Goal: Task Accomplishment & Management: Manage account settings

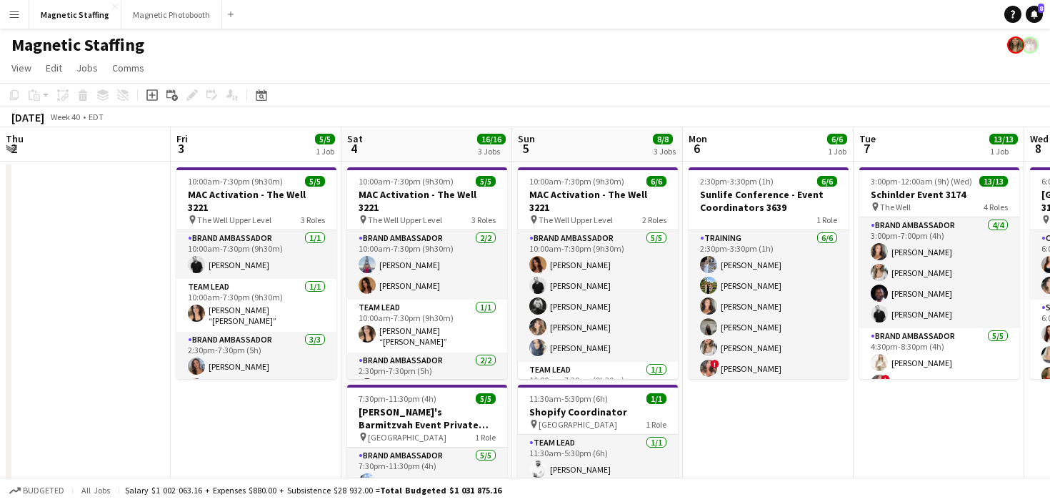
scroll to position [0, 636]
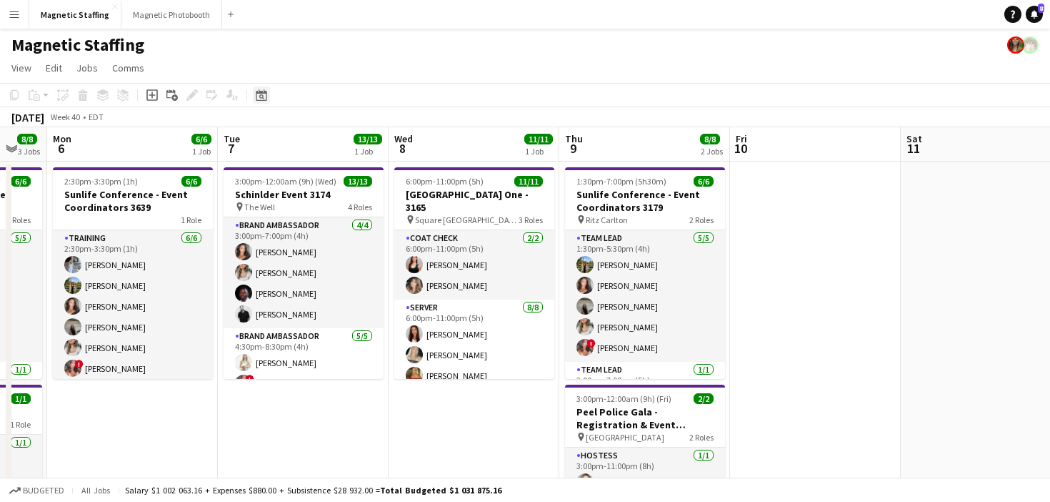
click at [261, 98] on icon at bounding box center [261, 96] width 5 height 5
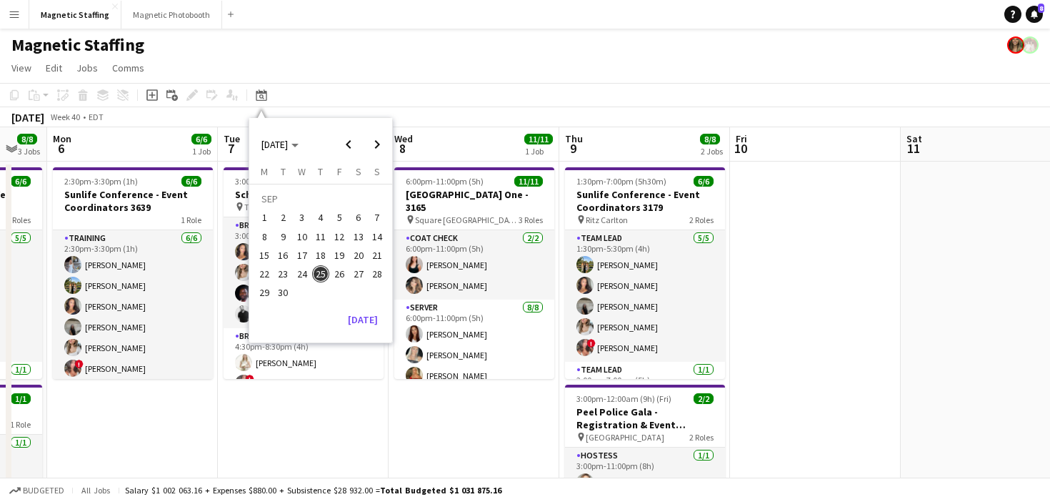
click at [346, 249] on span "19" at bounding box center [339, 254] width 17 height 17
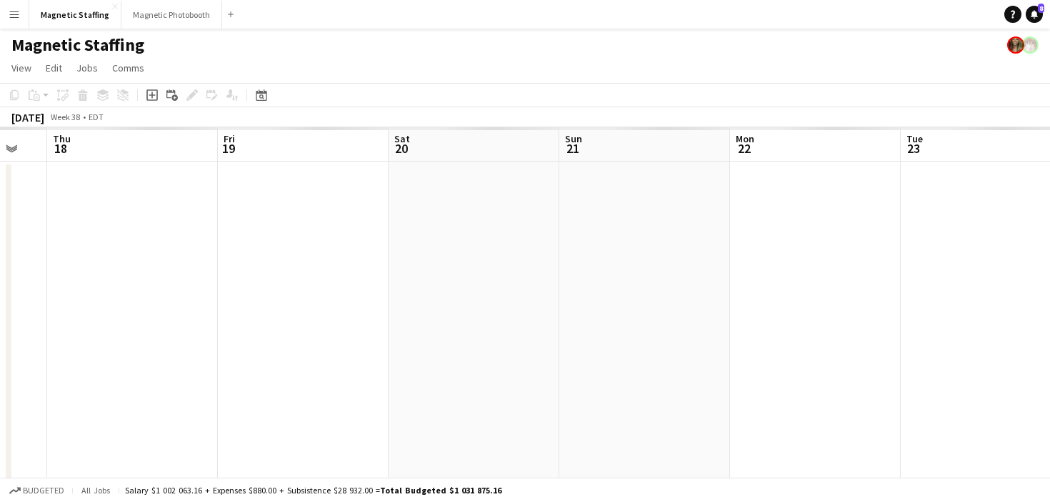
scroll to position [0, 492]
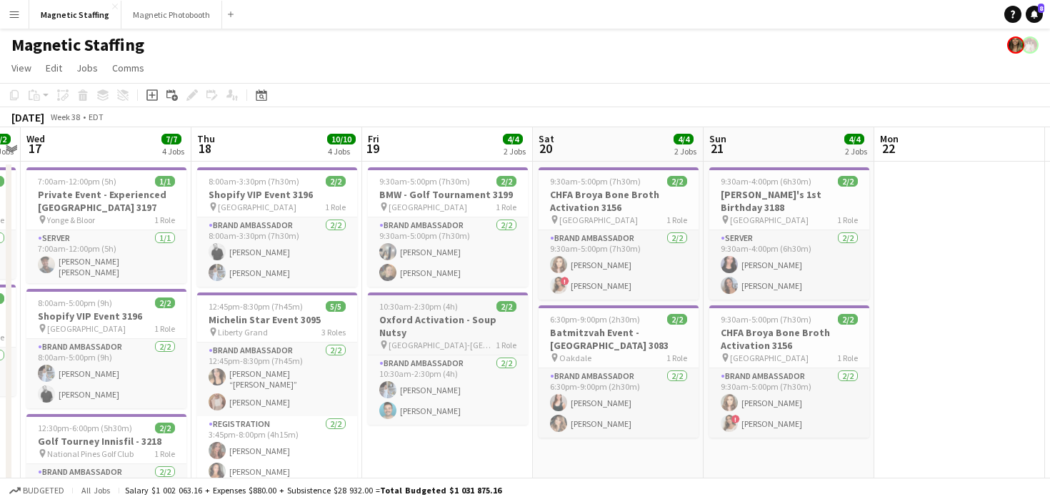
click at [418, 308] on span "10:30am-2:30pm (4h)" at bounding box center [418, 306] width 79 height 11
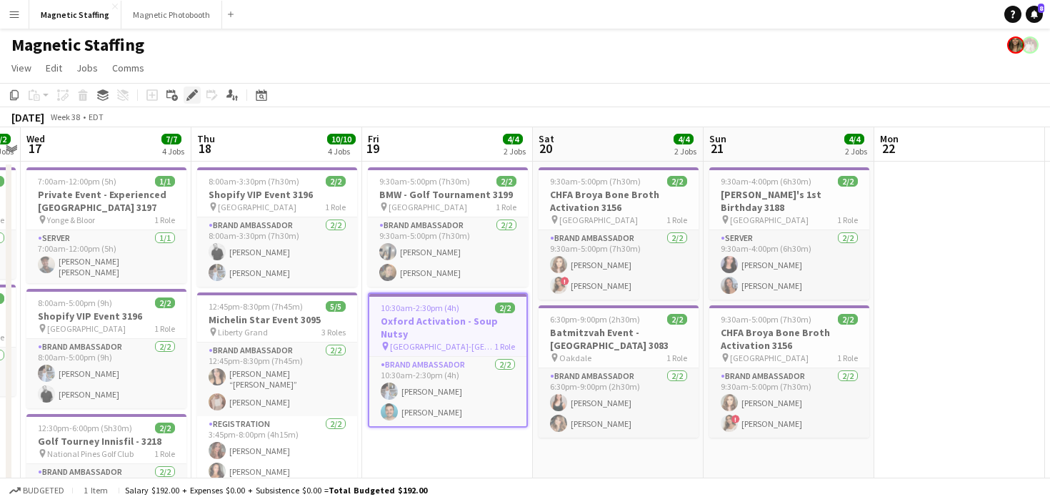
click at [193, 93] on icon at bounding box center [192, 95] width 8 height 8
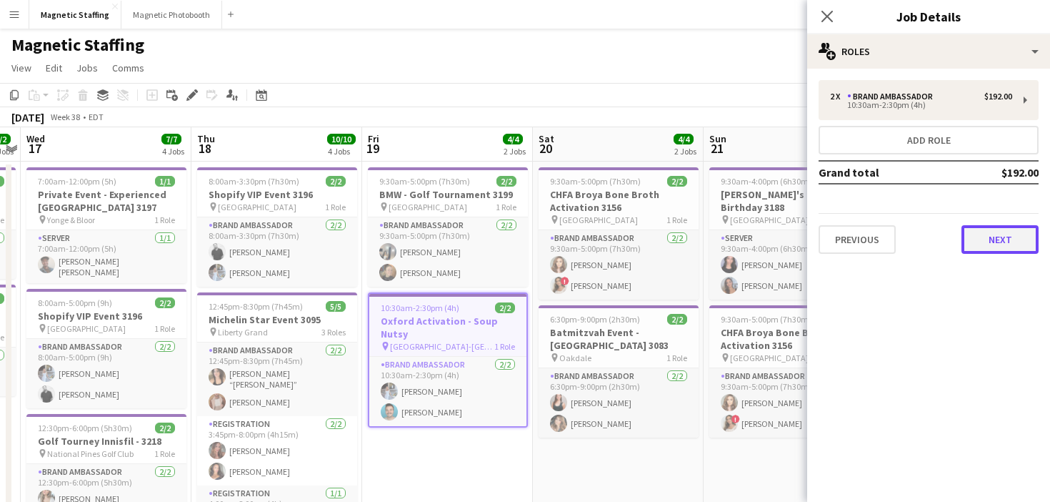
click at [994, 245] on button "Next" at bounding box center [1000, 239] width 77 height 29
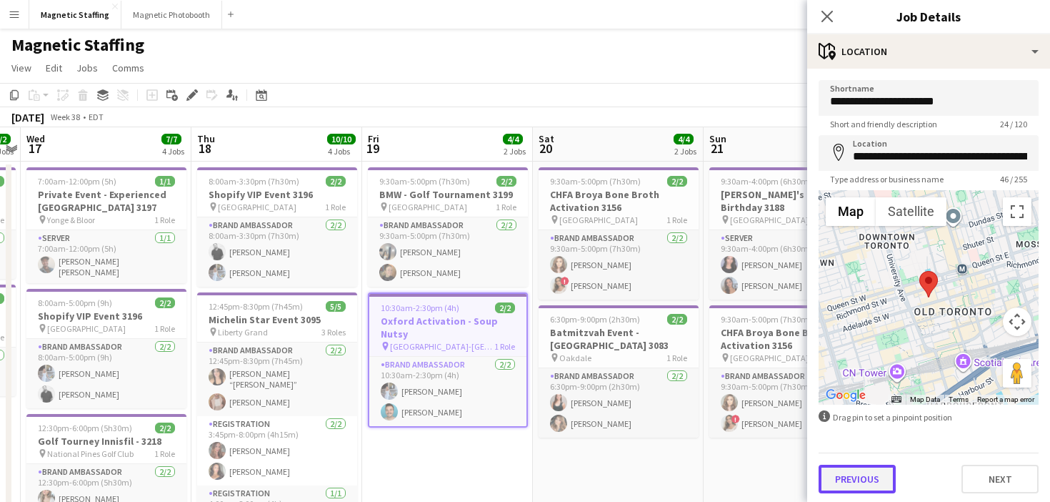
click at [860, 474] on button "Previous" at bounding box center [857, 478] width 77 height 29
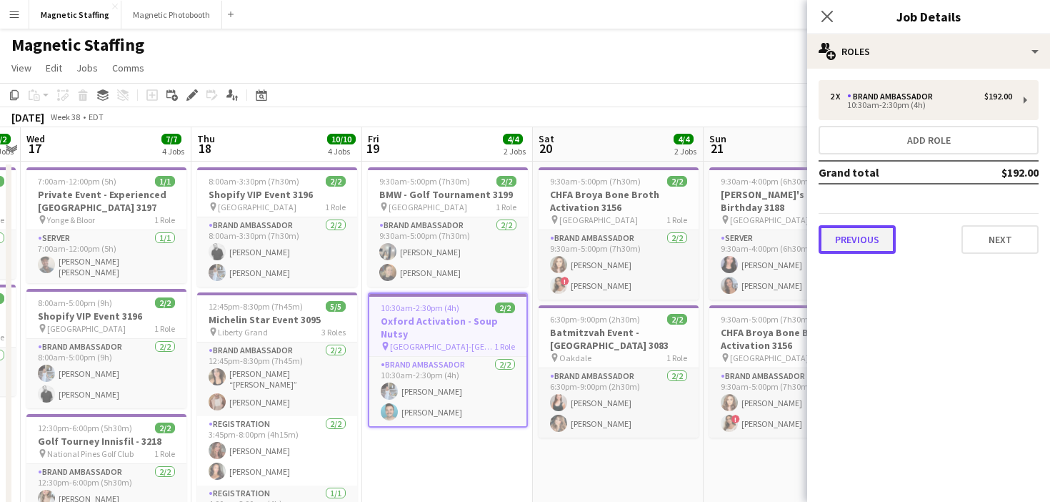
click at [855, 241] on button "Previous" at bounding box center [857, 239] width 77 height 29
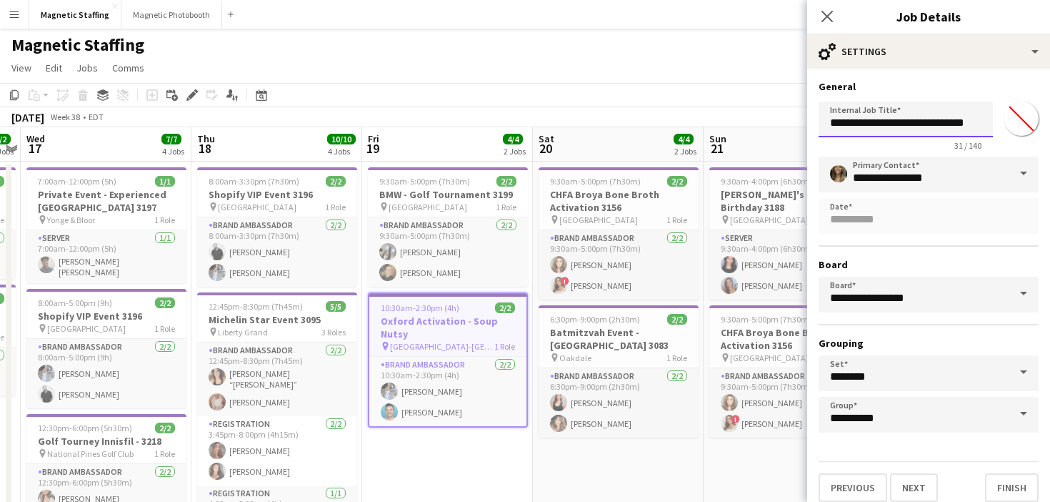
click at [977, 121] on input "**********" at bounding box center [906, 119] width 174 height 36
type input "**********"
click at [1012, 493] on button "Finish" at bounding box center [1012, 487] width 54 height 29
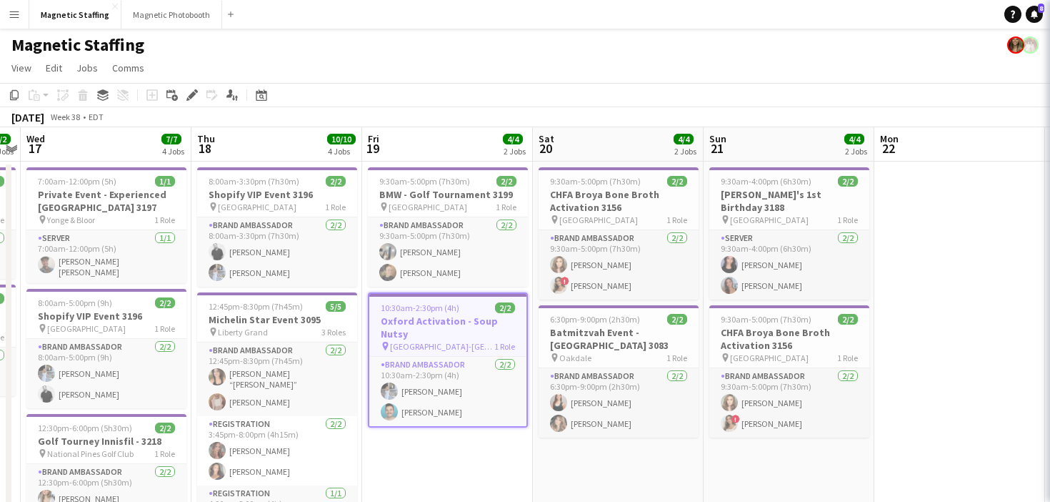
scroll to position [0, 0]
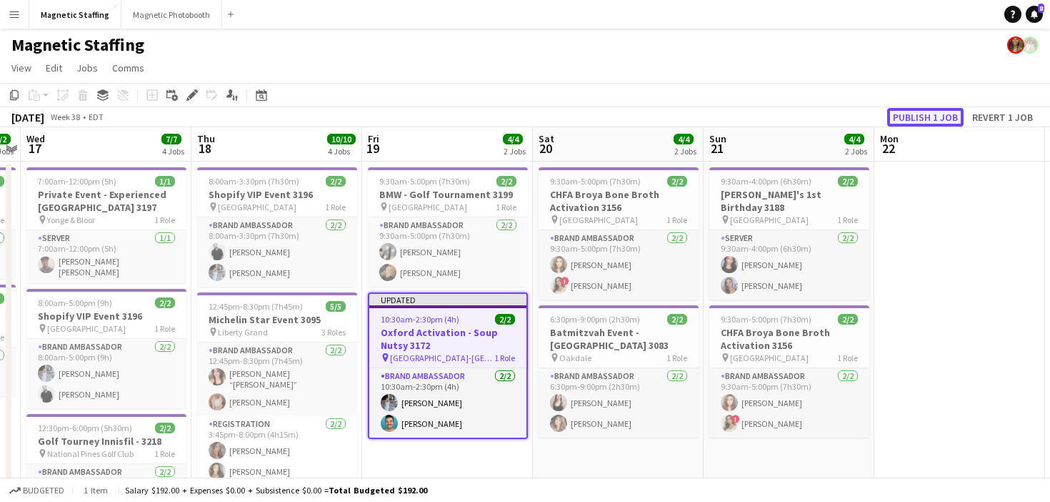
click at [944, 111] on button "Publish 1 job" at bounding box center [925, 117] width 76 height 19
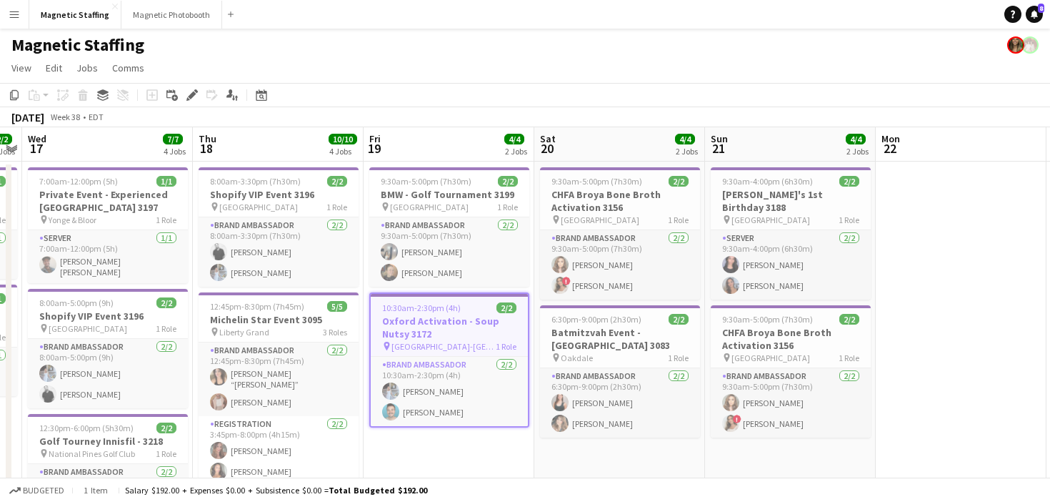
drag, startPoint x: 561, startPoint y: 224, endPoint x: 0, endPoint y: 293, distance: 565.1
click at [0, 293] on app-calendar-viewport "Sun 14 Mon 15 2/2 1 Job Tue 16 2/2 2 Jobs Wed 17 7/7 4 Jobs Thu 18 10/10 4 Jobs…" at bounding box center [525, 509] width 1050 height 764
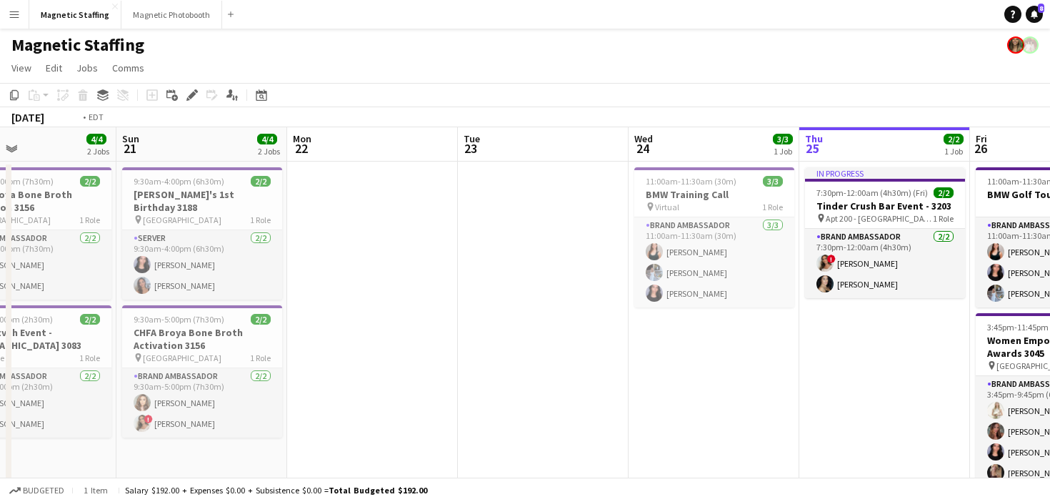
scroll to position [0, 521]
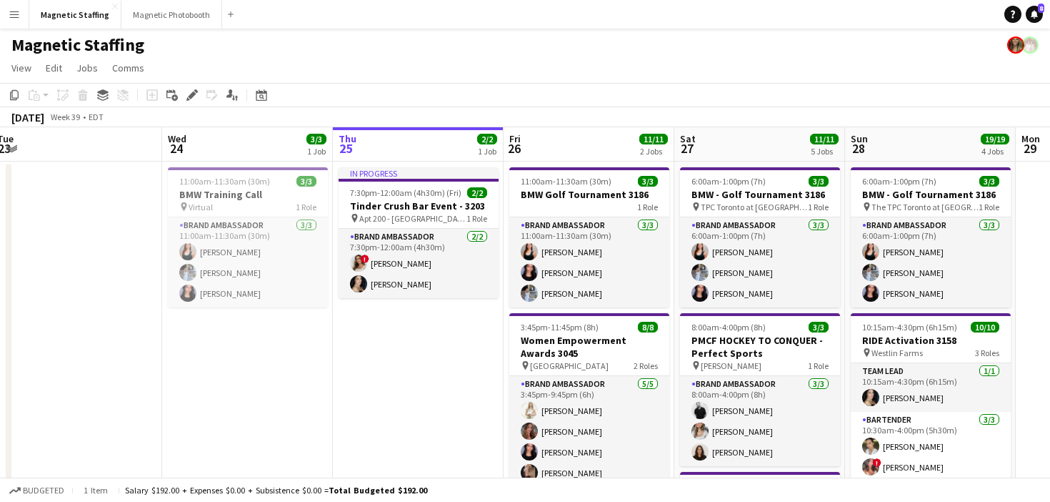
drag, startPoint x: 664, startPoint y: 239, endPoint x: 199, endPoint y: 234, distance: 465.8
click at [189, 195] on h3 "BMW Training Call" at bounding box center [248, 194] width 160 height 13
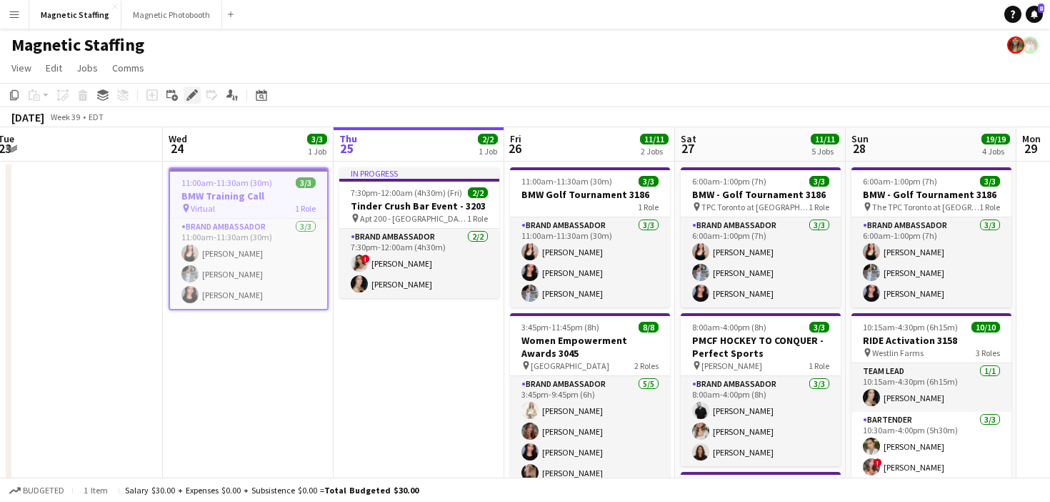
click at [193, 91] on icon "Edit" at bounding box center [191, 94] width 11 height 11
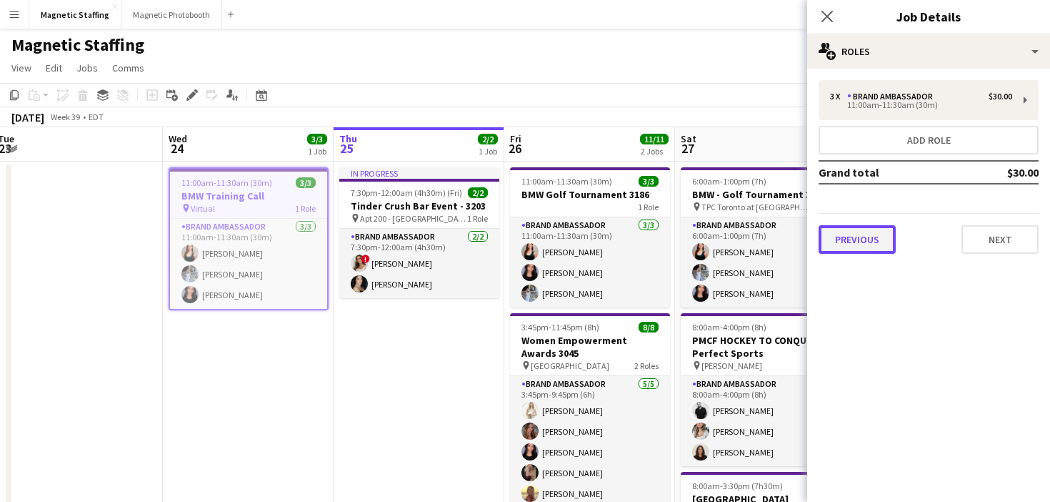
click at [867, 240] on button "Previous" at bounding box center [857, 239] width 77 height 29
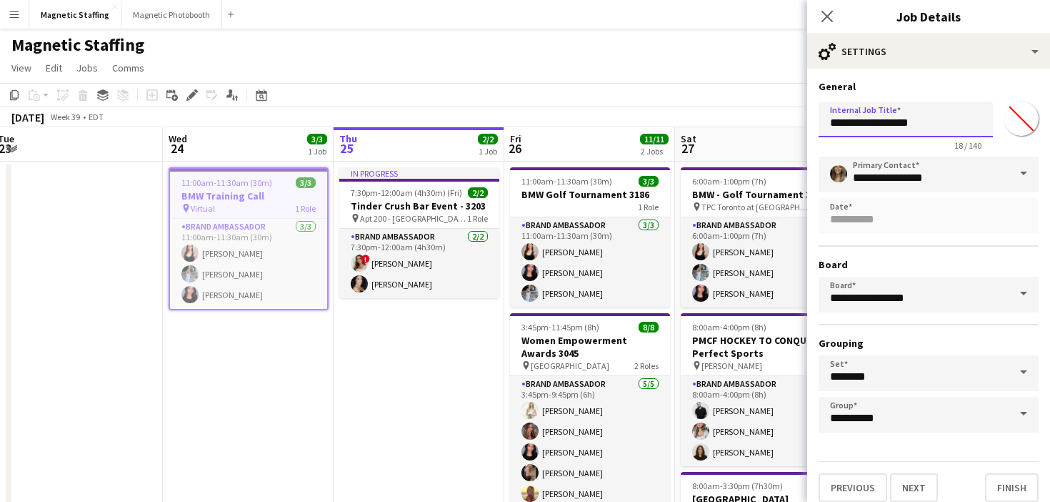
click at [964, 124] on input "**********" at bounding box center [906, 119] width 174 height 36
type input "**********"
click at [1001, 484] on button "Finish" at bounding box center [1012, 487] width 54 height 29
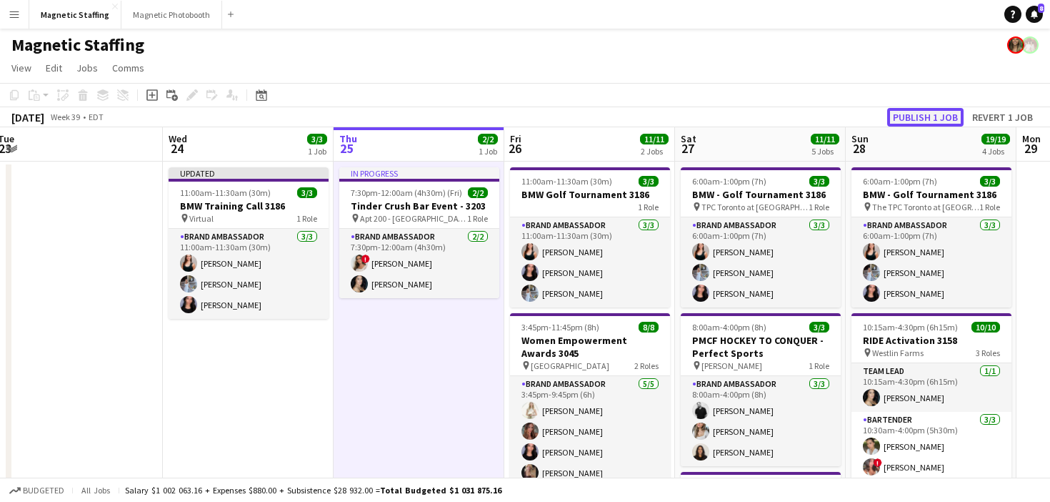
click at [919, 118] on button "Publish 1 job" at bounding box center [925, 117] width 76 height 19
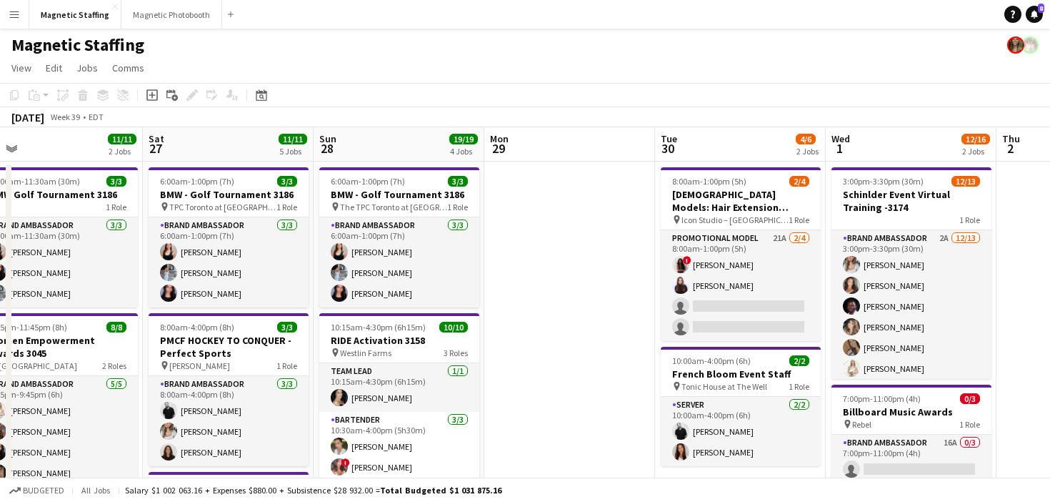
scroll to position [0, 419]
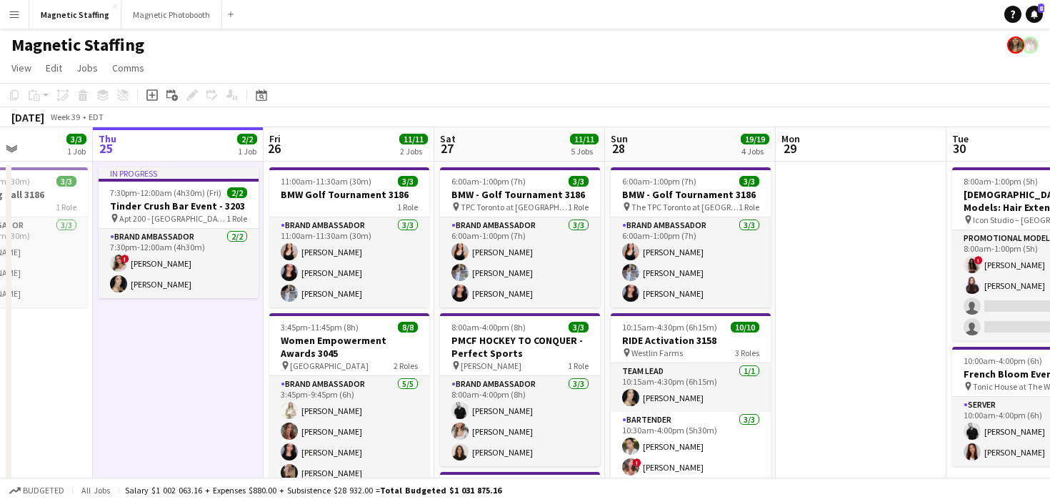
drag, startPoint x: 484, startPoint y: 299, endPoint x: 244, endPoint y: 313, distance: 240.5
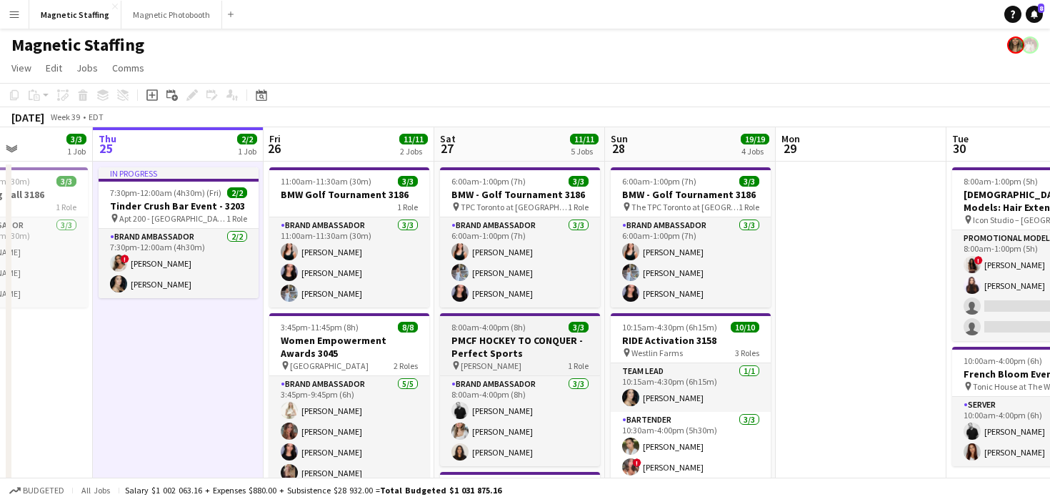
click at [493, 335] on h3 "PMCF HOCKEY TO CONQUER - Perfect Sports" at bounding box center [520, 347] width 160 height 26
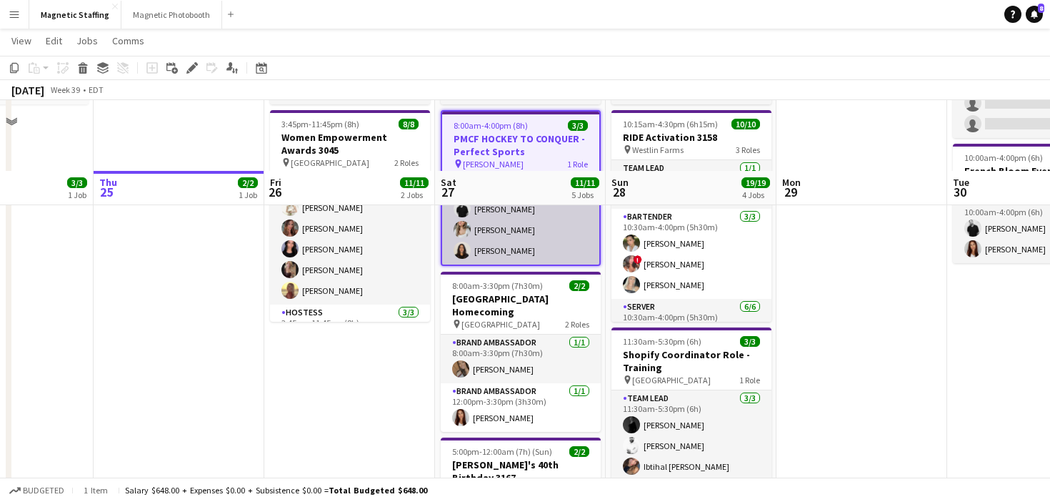
scroll to position [272, 0]
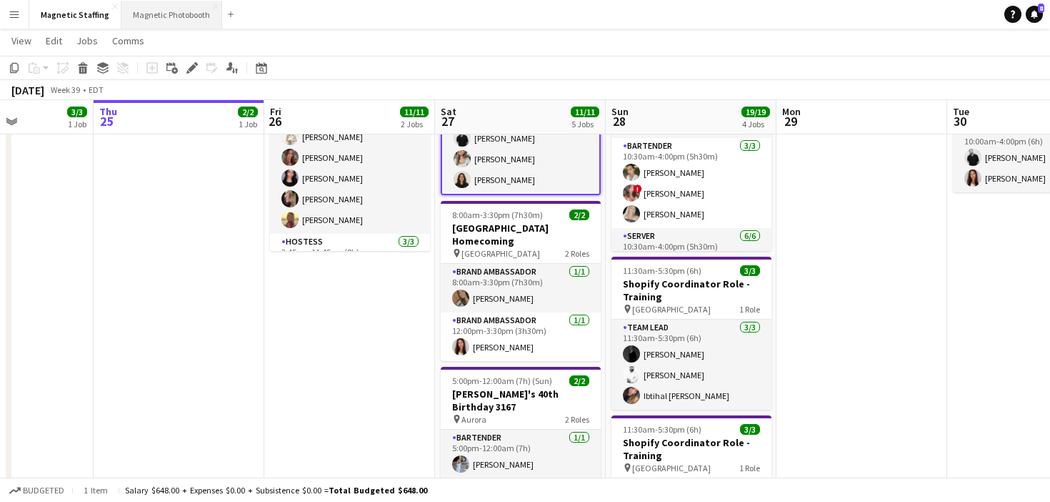
click at [182, 14] on button "Magnetic Photobooth Close" at bounding box center [171, 15] width 101 height 28
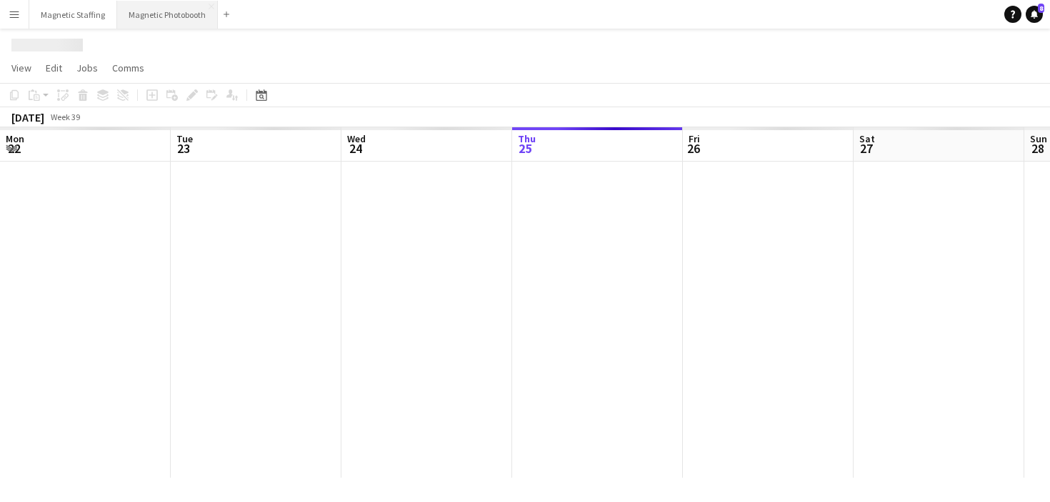
scroll to position [0, 341]
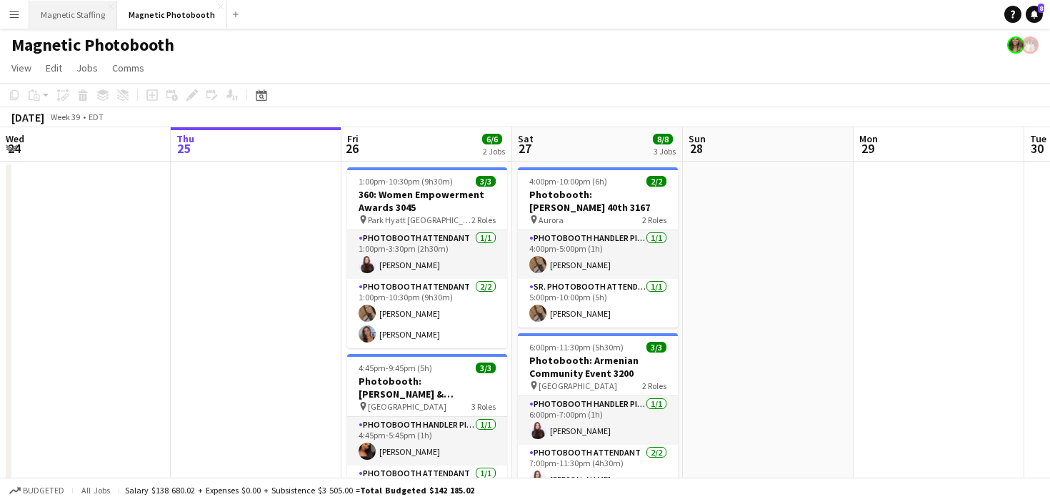
click at [97, 10] on button "Magnetic Staffing Close" at bounding box center [73, 15] width 88 height 28
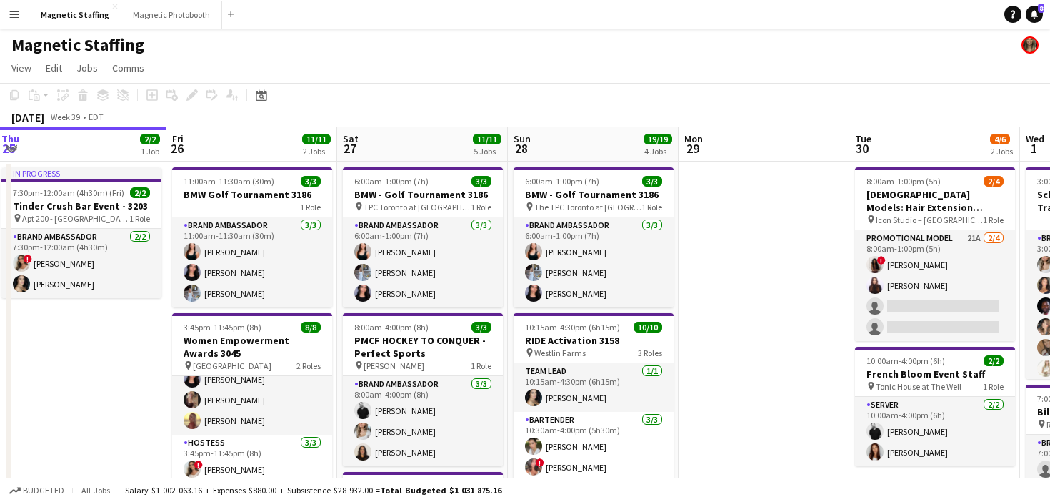
scroll to position [0, 525]
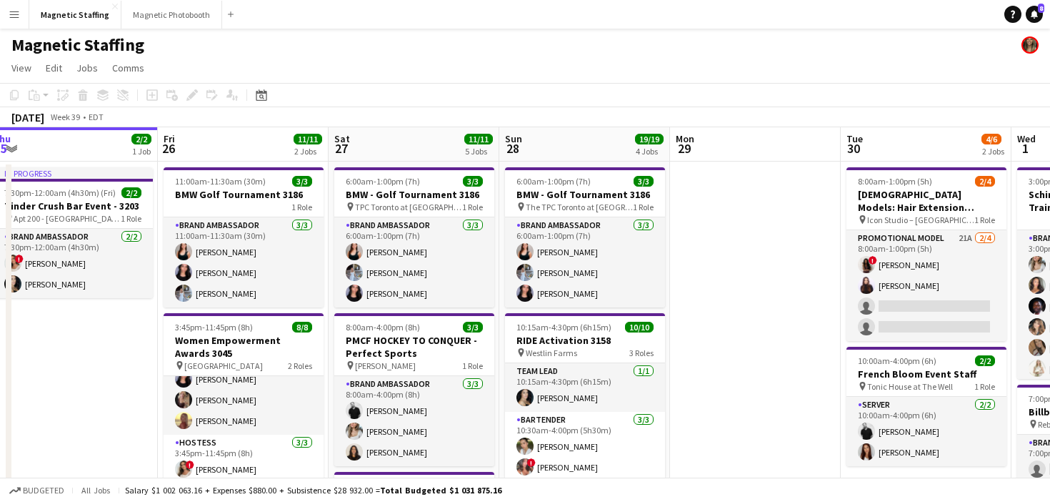
drag, startPoint x: 411, startPoint y: 399, endPoint x: 329, endPoint y: 399, distance: 81.4
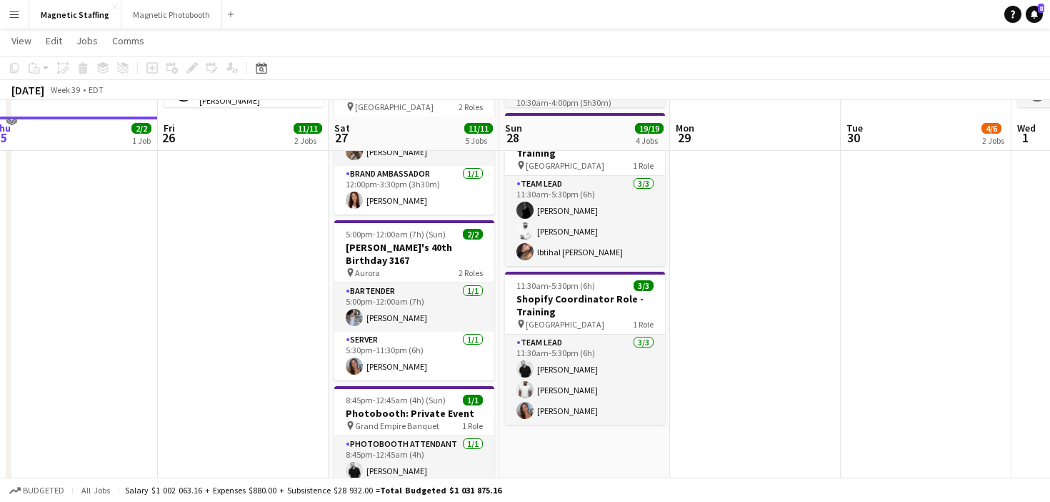
scroll to position [435, 0]
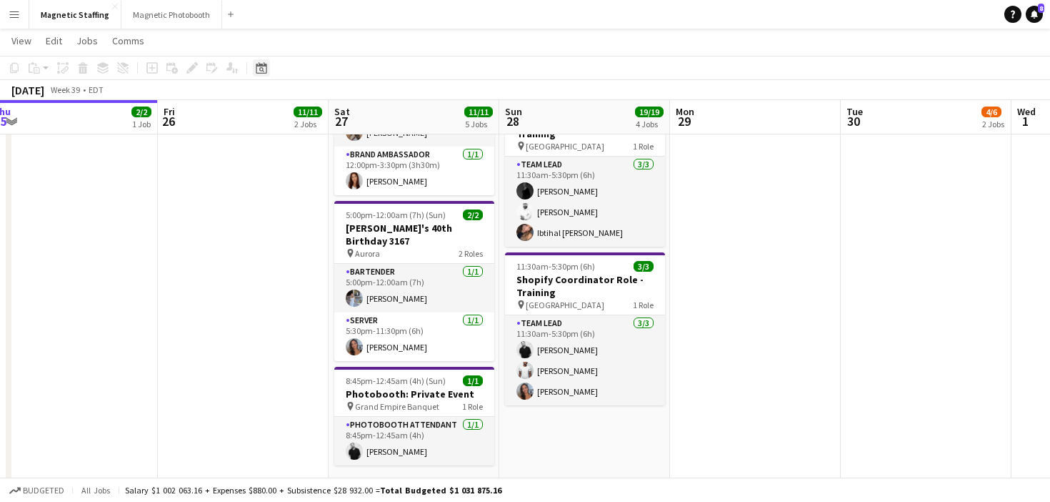
click at [262, 67] on icon at bounding box center [261, 69] width 5 height 5
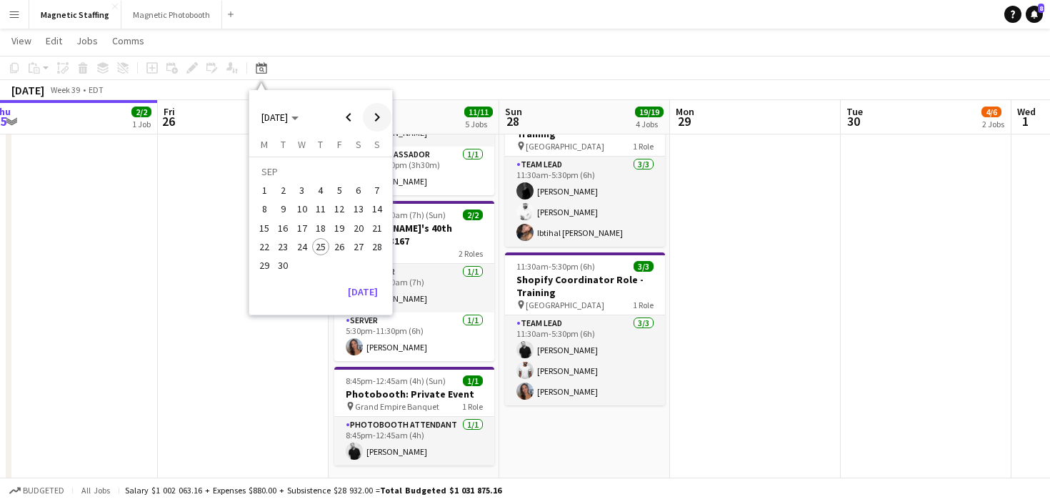
click at [374, 118] on span "Next month" at bounding box center [377, 117] width 29 height 29
click at [376, 116] on span "Next month" at bounding box center [377, 117] width 29 height 29
click at [361, 167] on span "1" at bounding box center [358, 173] width 17 height 20
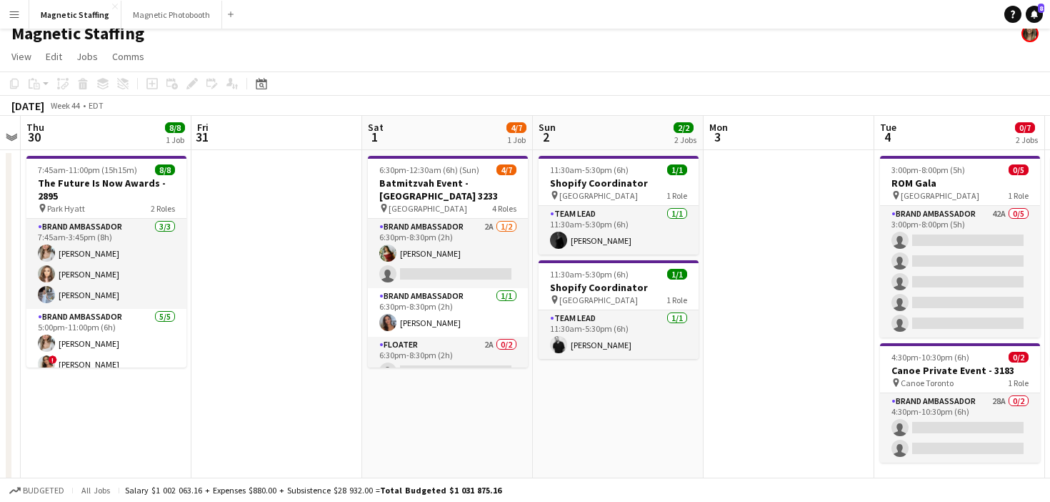
scroll to position [0, 0]
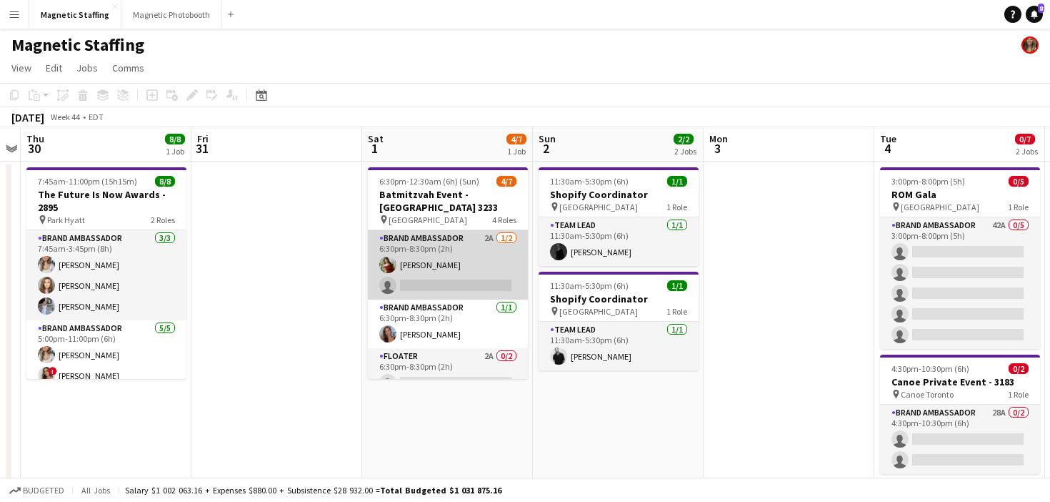
click at [417, 280] on app-card-role "Brand Ambassador 2A [DATE] 6:30pm-8:30pm (2h) [PERSON_NAME] single-neutral-acti…" at bounding box center [448, 264] width 160 height 69
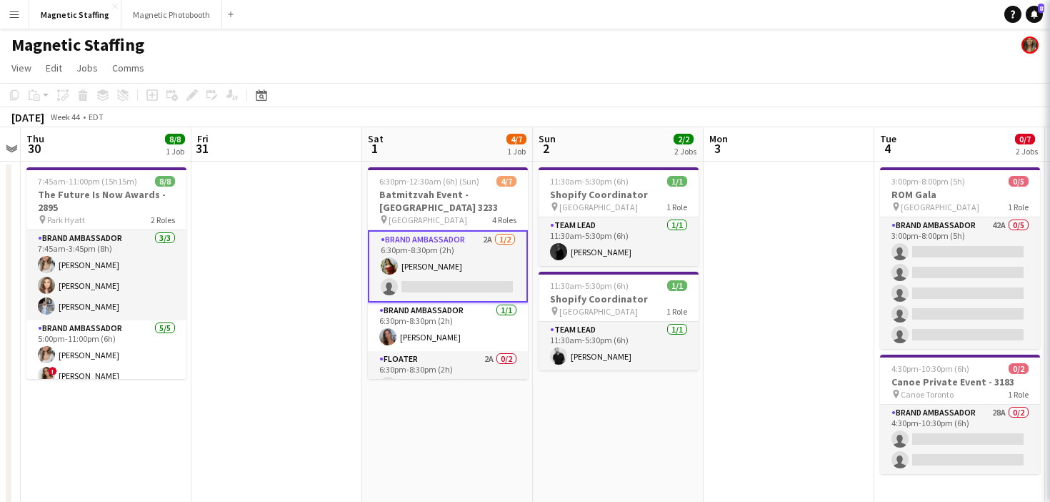
scroll to position [0, 491]
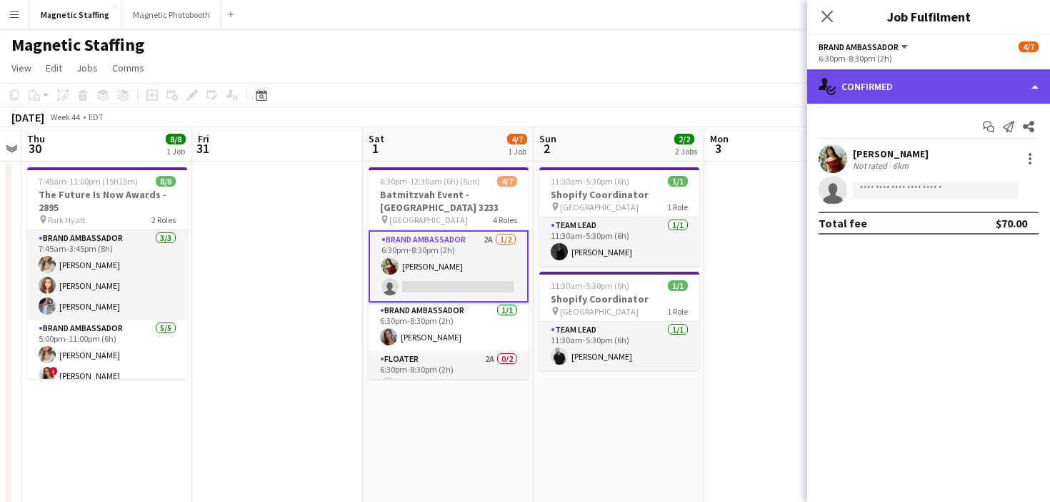
click at [919, 87] on div "single-neutral-actions-check-2 Confirmed" at bounding box center [928, 86] width 243 height 34
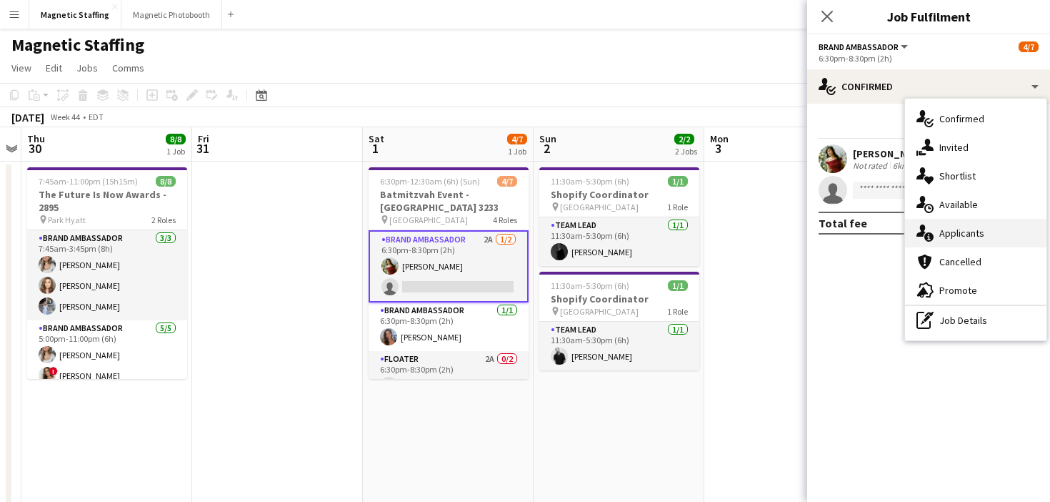
click at [922, 236] on icon at bounding box center [921, 230] width 9 height 12
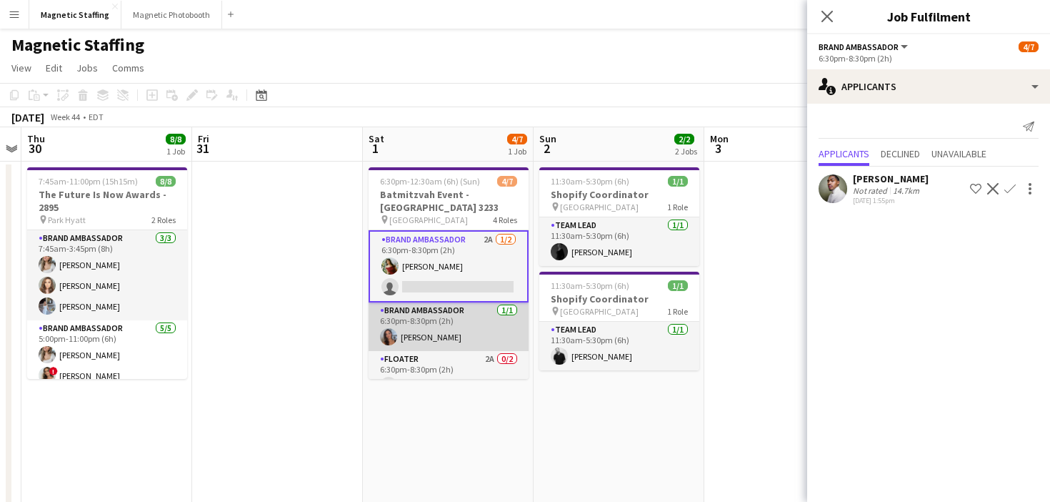
scroll to position [70, 0]
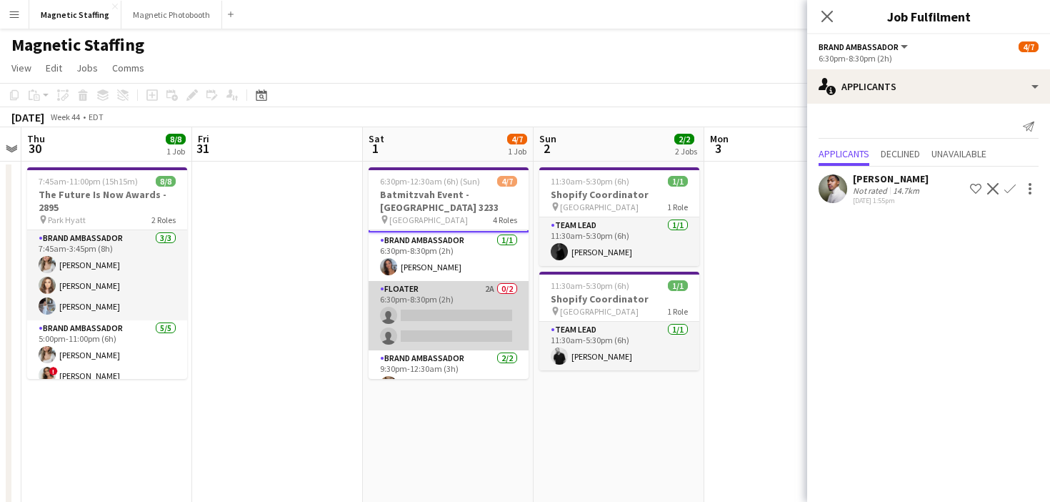
click at [404, 324] on app-card-role "Floater 2A 0/2 6:30pm-8:30pm (2h) single-neutral-actions single-neutral-actions" at bounding box center [449, 315] width 160 height 69
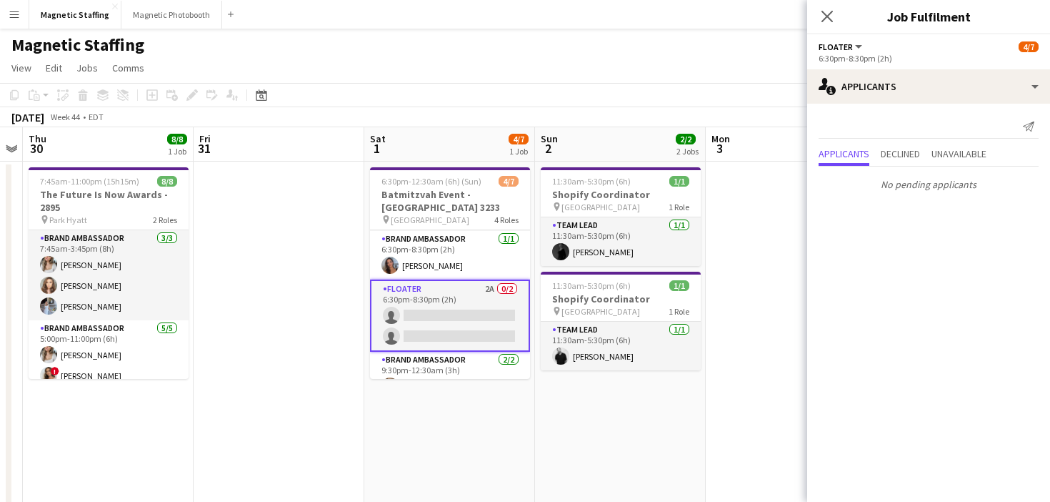
scroll to position [111, 0]
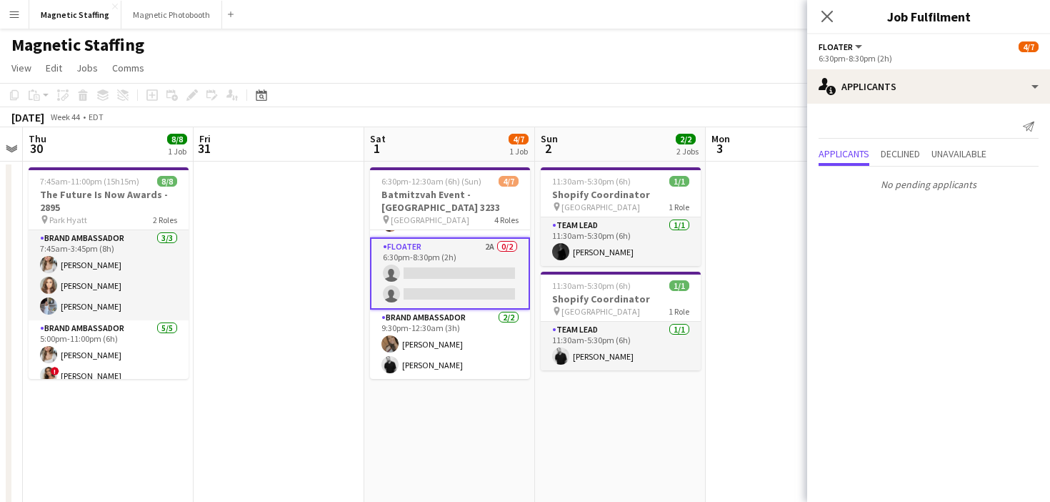
click at [404, 324] on app-card-role "Brand Ambassador [DATE] 9:30pm-12:30am (3h) [PERSON_NAME] [PERSON_NAME]" at bounding box center [450, 343] width 160 height 69
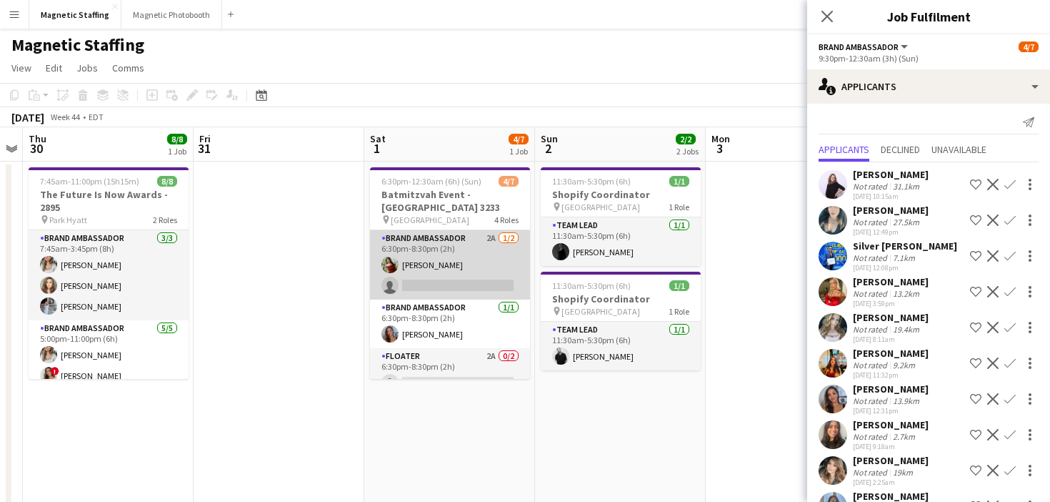
scroll to position [0, 489]
click at [463, 279] on app-card-role "Brand Ambassador 2A [DATE] 6:30pm-8:30pm (2h) [PERSON_NAME] single-neutral-acti…" at bounding box center [451, 264] width 160 height 69
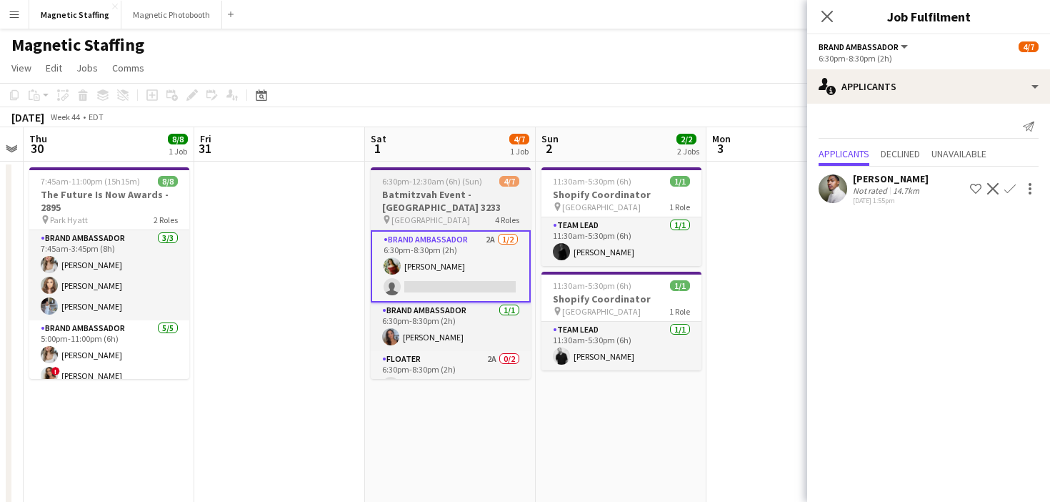
click at [444, 210] on h3 "Batmitzvah Event - [GEOGRAPHIC_DATA] 3233" at bounding box center [451, 201] width 160 height 26
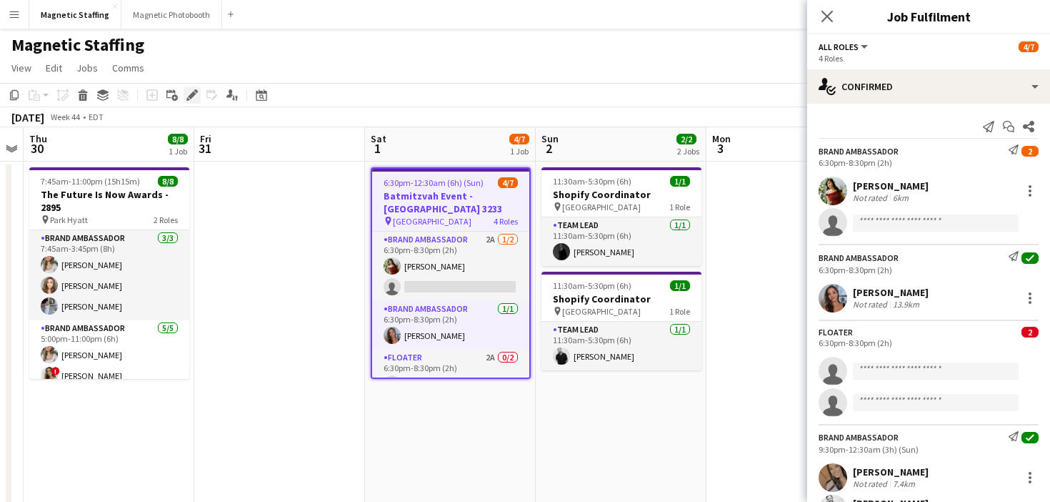
click at [187, 96] on icon "Edit" at bounding box center [191, 94] width 11 height 11
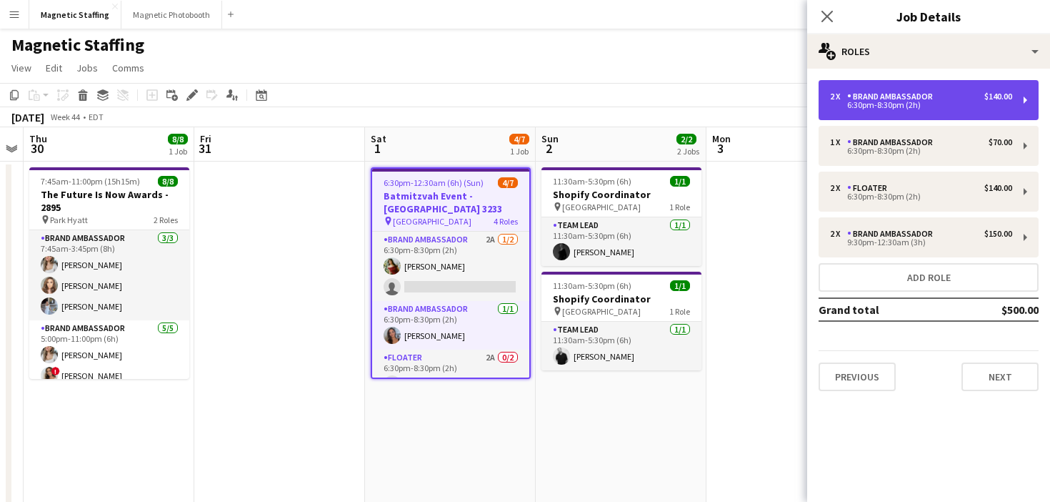
click at [931, 96] on div "Brand Ambassador" at bounding box center [892, 96] width 91 height 10
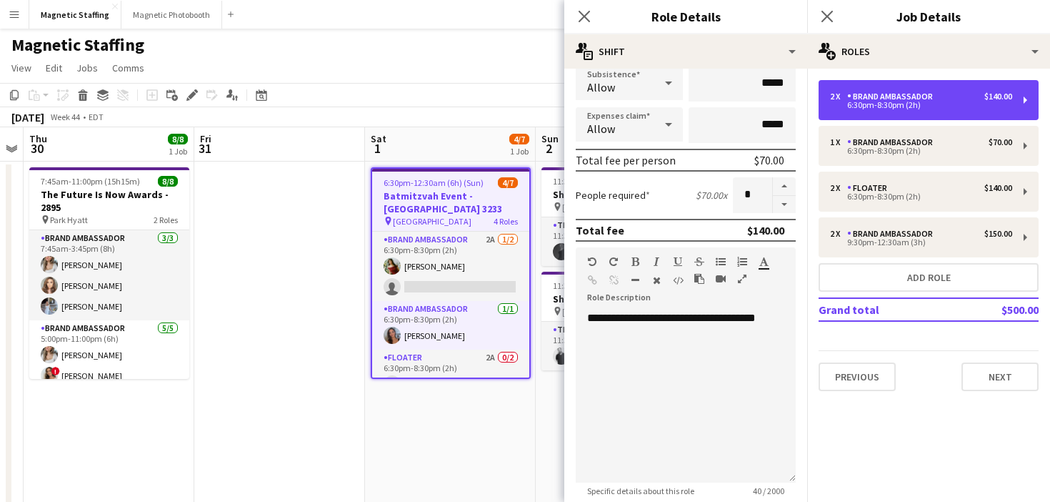
scroll to position [367, 0]
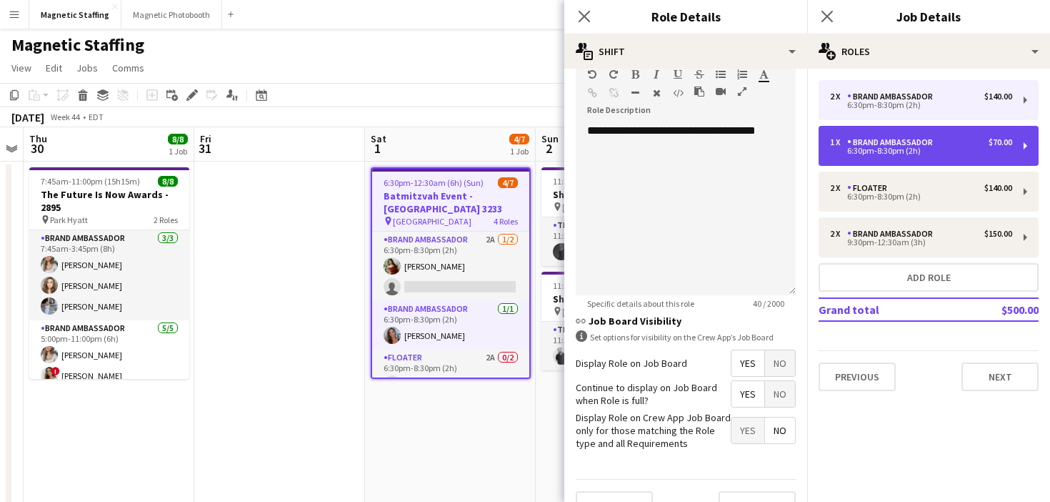
click at [881, 150] on div "6:30pm-8:30pm (2h)" at bounding box center [921, 150] width 182 height 7
type input "*"
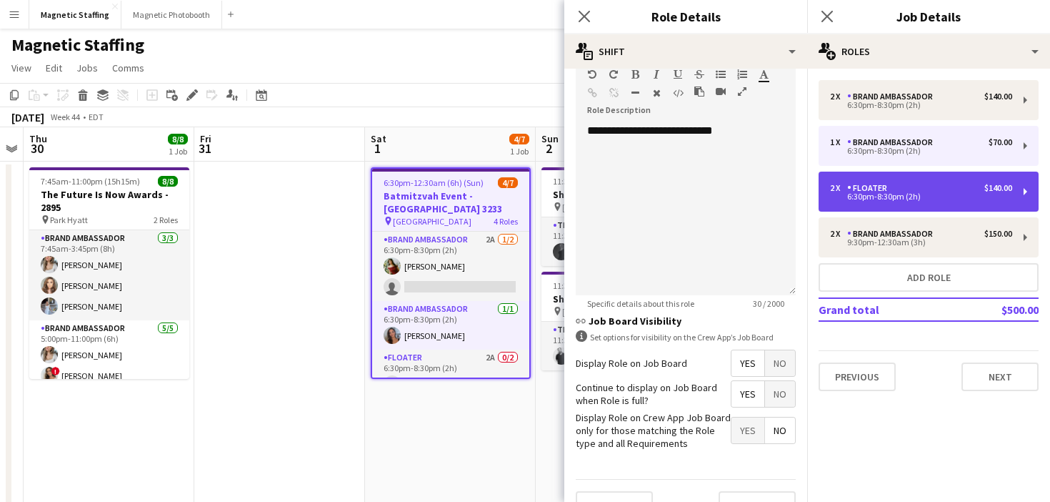
click at [853, 181] on div "2 x Floater $140.00 6:30pm-8:30pm (2h)" at bounding box center [929, 191] width 220 height 40
type input "*******"
type input "*"
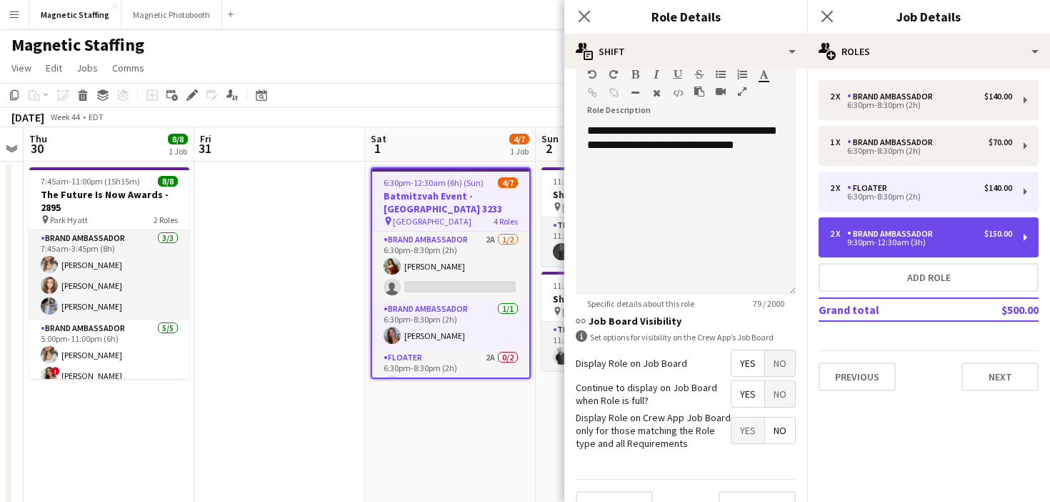
click at [849, 229] on div "Brand Ambassador" at bounding box center [892, 234] width 91 height 10
type input "**********"
type input "*****"
type input "******"
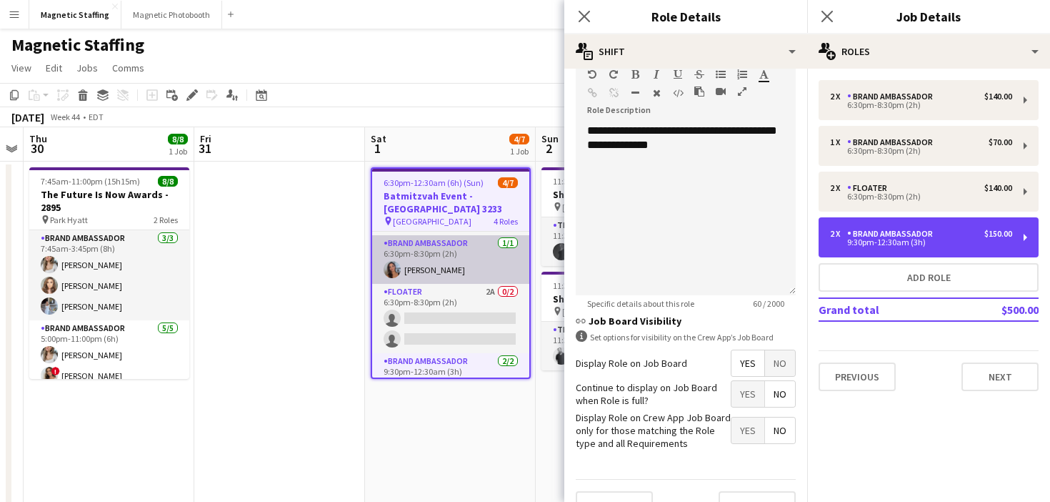
scroll to position [111, 0]
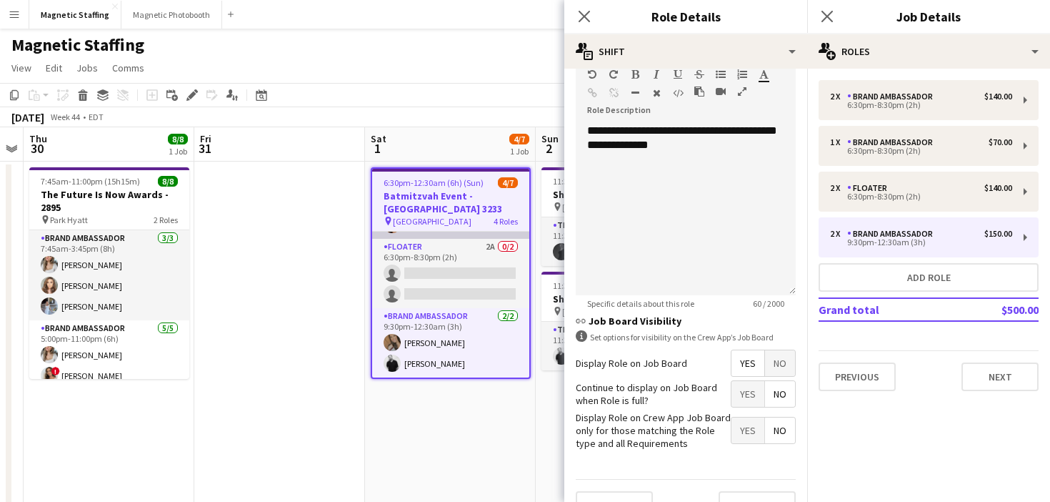
click at [405, 324] on app-card-role "Brand Ambassador [DATE] 9:30pm-12:30am (3h) [PERSON_NAME] [PERSON_NAME]" at bounding box center [450, 342] width 157 height 69
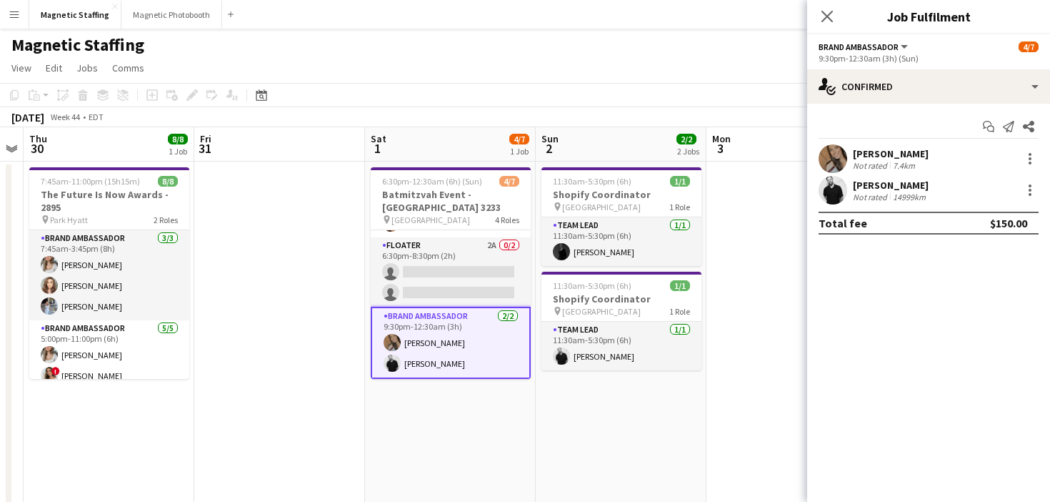
scroll to position [1, 0]
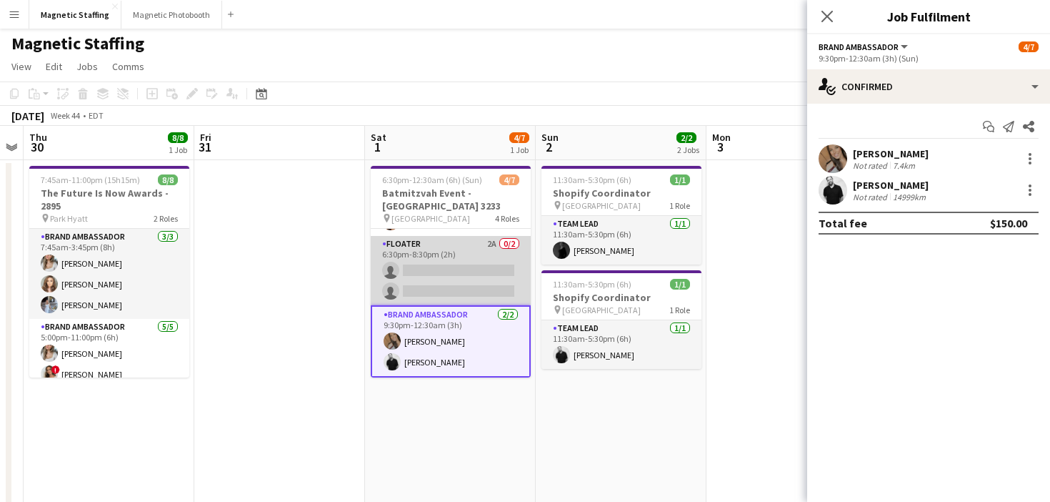
click at [470, 282] on app-card-role "Floater 2A 0/2 6:30pm-8:30pm (2h) single-neutral-actions single-neutral-actions" at bounding box center [451, 270] width 160 height 69
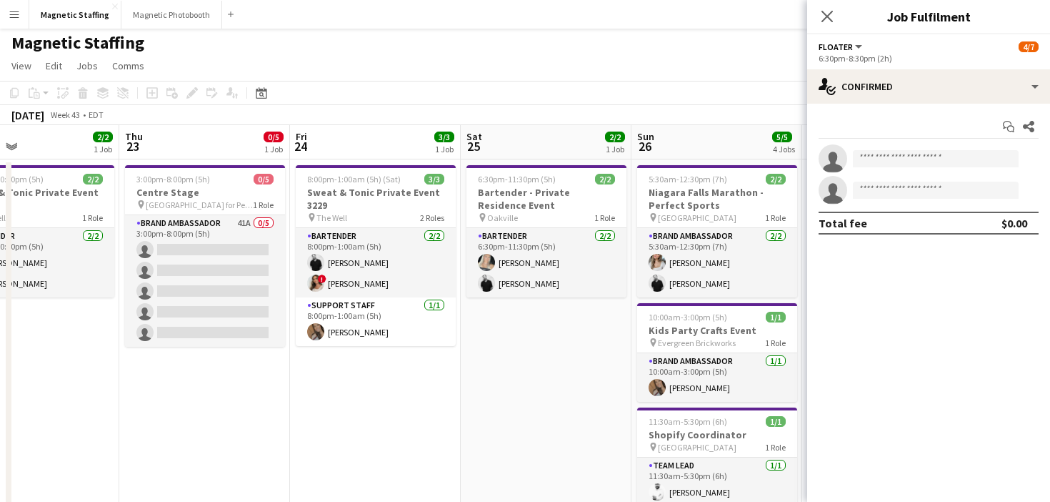
scroll to position [0, 298]
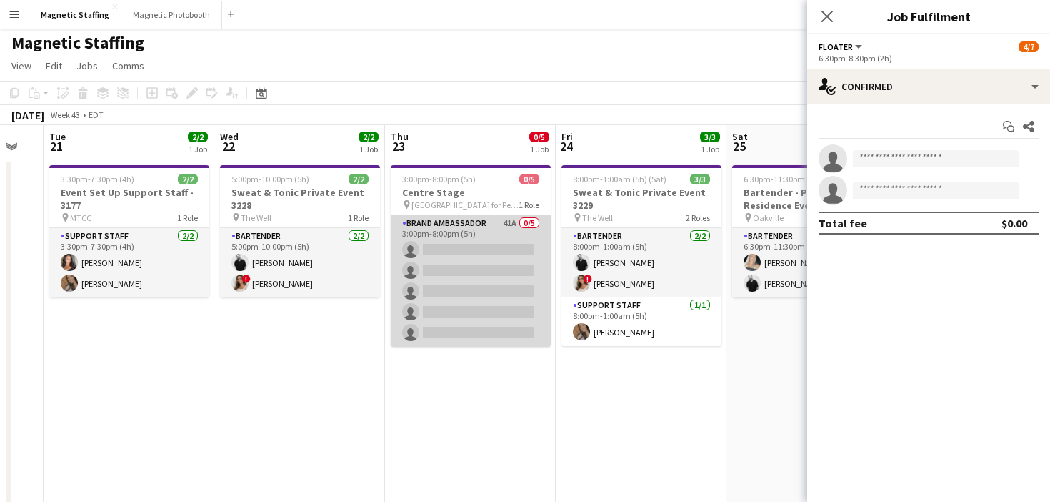
click at [457, 281] on app-card-role "Brand Ambassador 41A 0/5 3:00pm-8:00pm (5h) single-neutral-actions single-neutr…" at bounding box center [471, 280] width 160 height 131
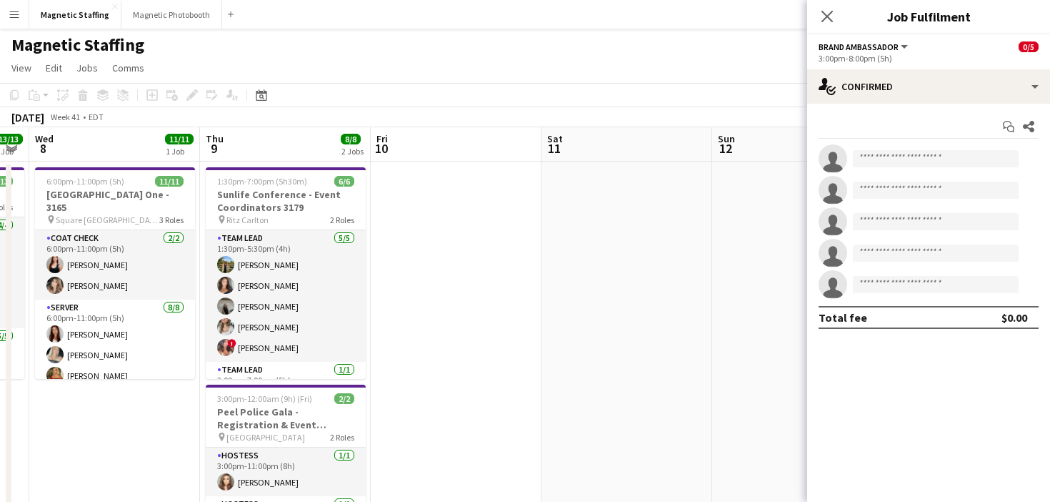
scroll to position [0, 0]
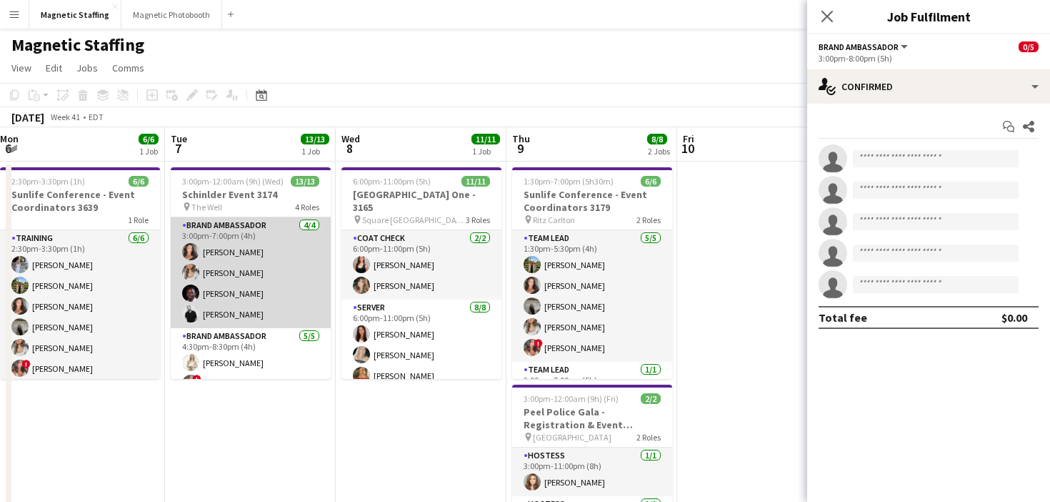
click at [275, 284] on app-card-role "Brand Ambassador [DATE] 3:00pm-7:00pm (4h) [PERSON_NAME] [PERSON_NAME] [PERSON_…" at bounding box center [251, 272] width 160 height 111
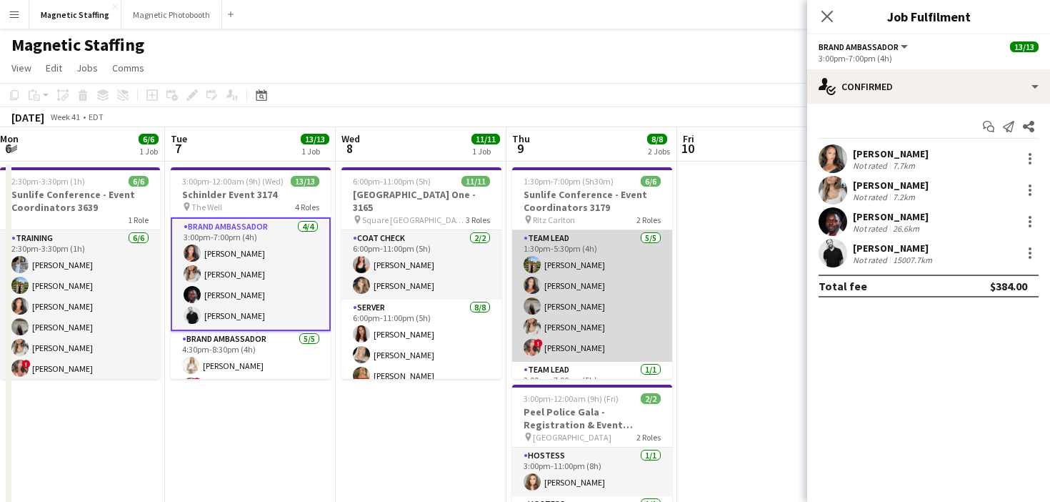
click at [597, 284] on app-card-role "Team Lead [DATE] 1:30pm-5:30pm (4h) [PERSON_NAME] [PERSON_NAME] [PERSON_NAME] […" at bounding box center [592, 295] width 160 height 131
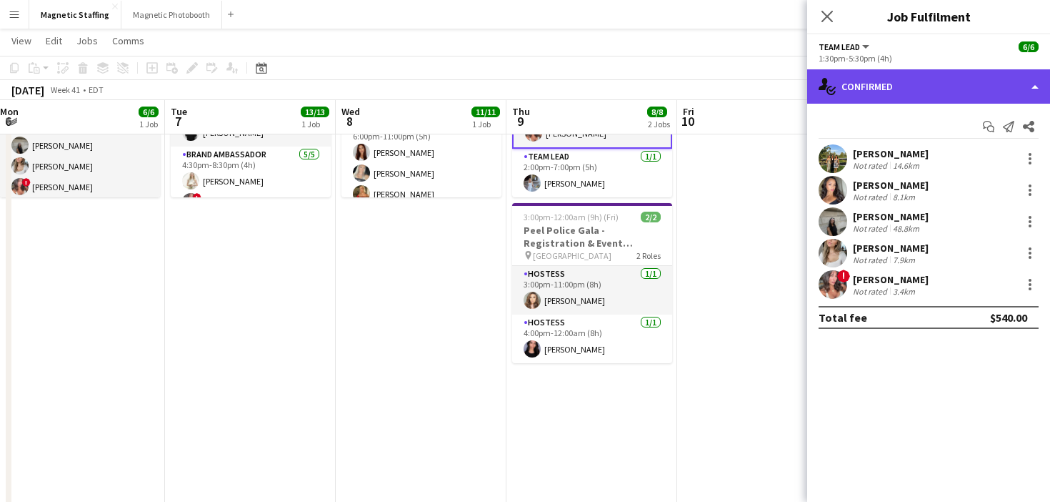
click at [912, 72] on div "single-neutral-actions-check-2 Confirmed" at bounding box center [928, 86] width 243 height 34
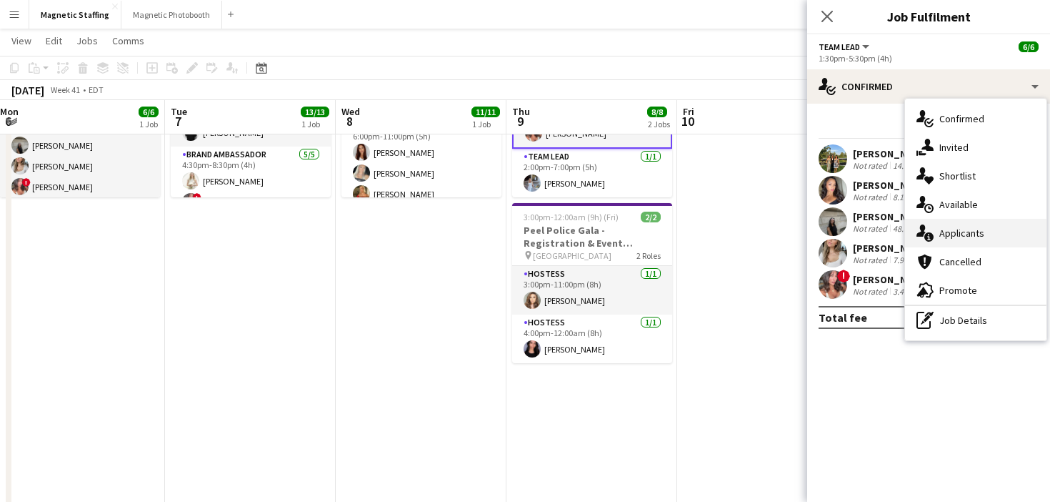
click at [916, 220] on div "single-neutral-actions-information Applicants" at bounding box center [975, 233] width 141 height 29
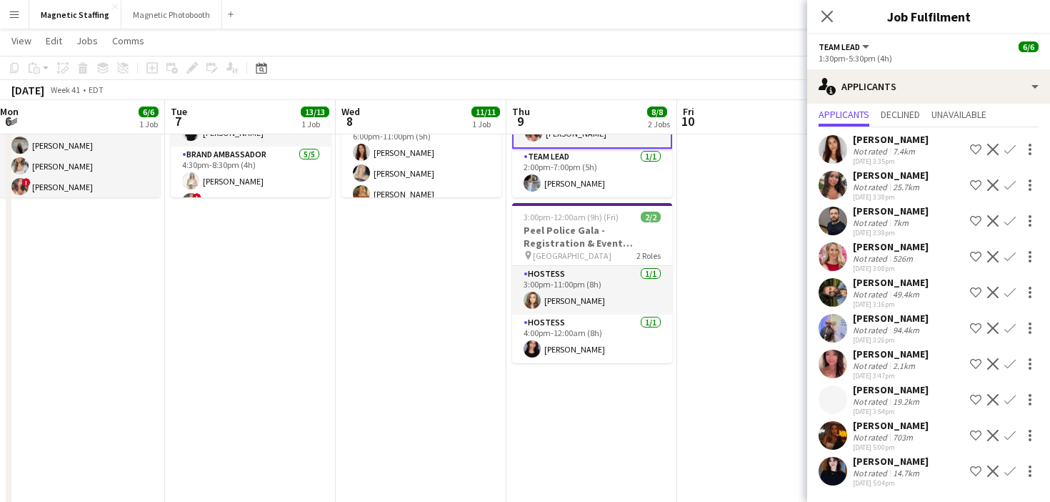
click at [839, 434] on app-user-avatar at bounding box center [833, 435] width 29 height 29
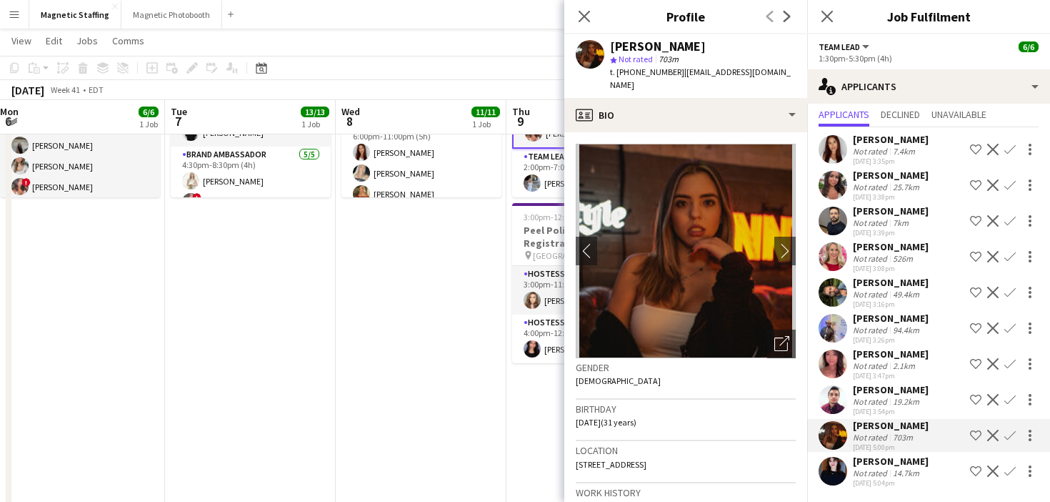
click at [251, 441] on app-date-cell "3:00pm-12:00am (9h) (Wed) 13/13 Schinlder Event 3174 pin The Well 4 Roles Brand…" at bounding box center [250, 380] width 171 height 800
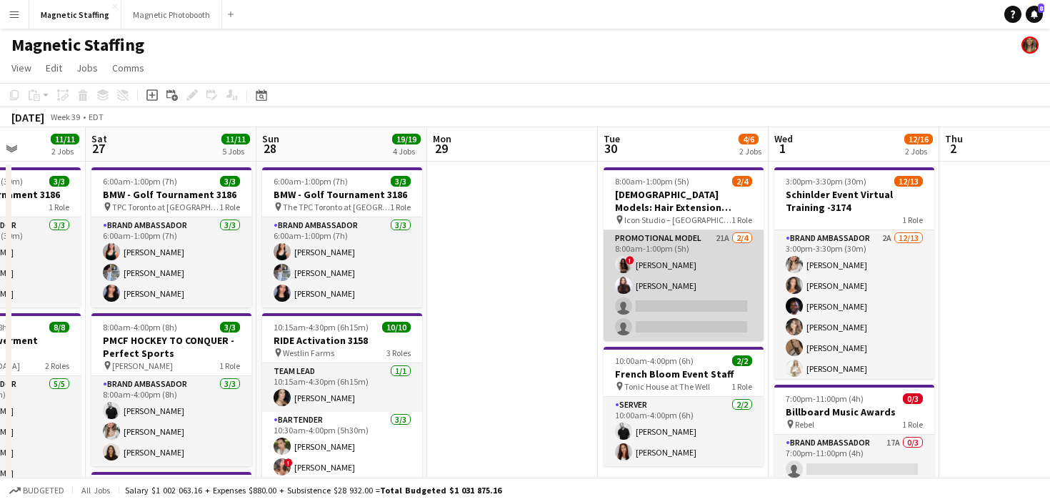
click at [663, 310] on app-card-role "Promotional Model 21A [DATE] 8:00am-1:00pm (5h) ! [PERSON_NAME] [PERSON_NAME] s…" at bounding box center [684, 285] width 160 height 111
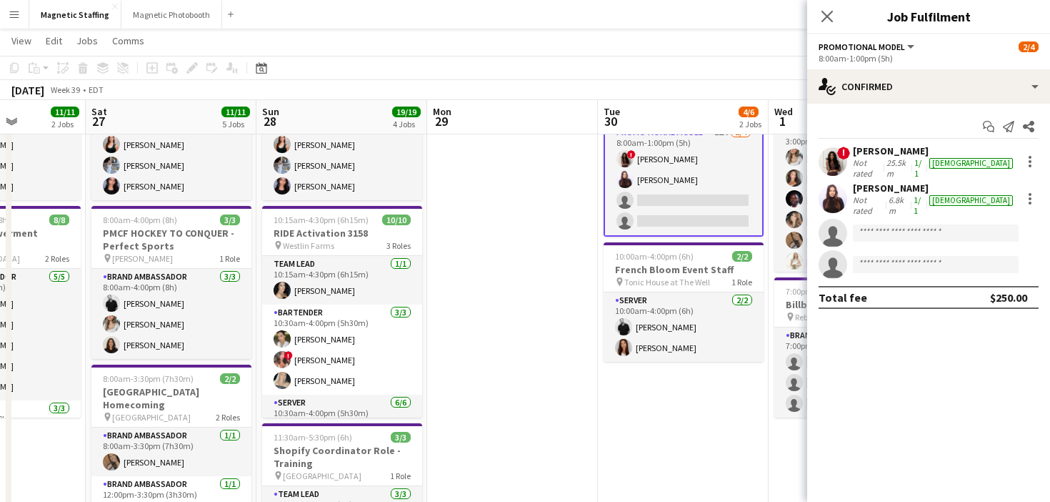
click at [837, 191] on app-user-avatar at bounding box center [833, 198] width 29 height 29
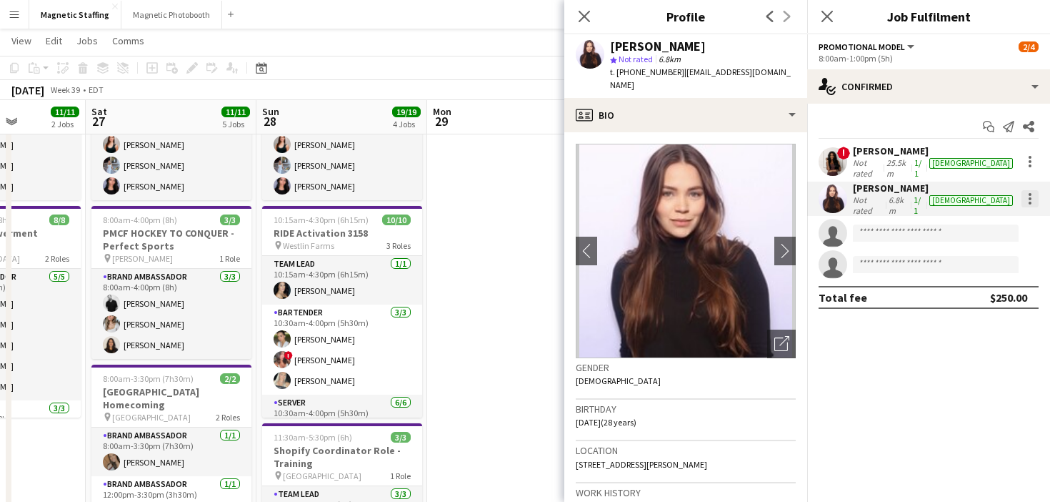
click at [1032, 190] on div at bounding box center [1030, 198] width 17 height 17
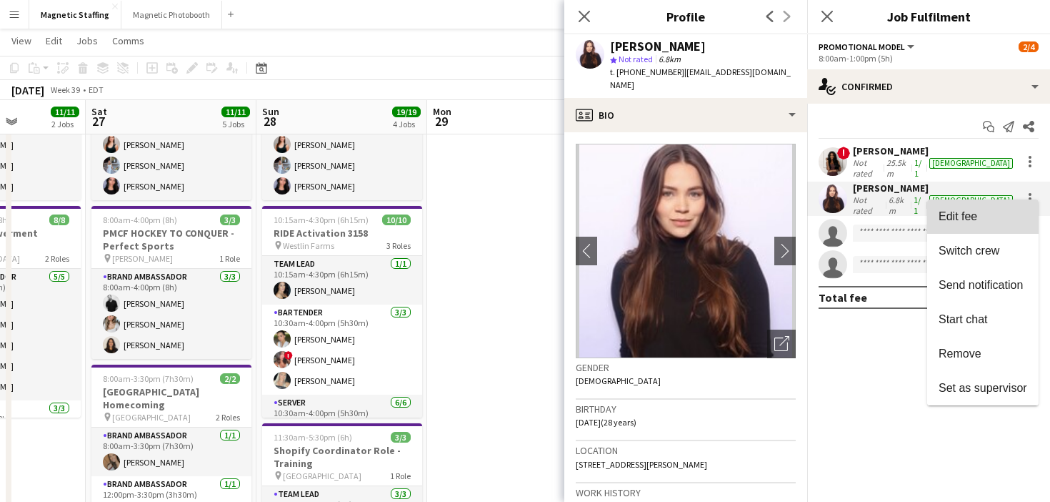
click at [1022, 206] on button "Edit fee" at bounding box center [982, 216] width 111 height 34
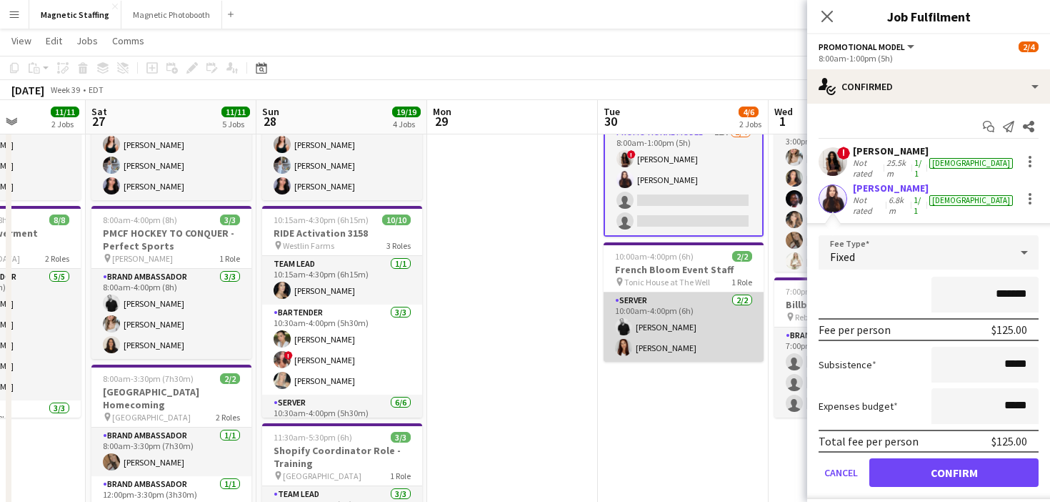
click at [695, 354] on app-card-role "Server [DATE] 10:00am-4:00pm (6h) [PERSON_NAME] [PERSON_NAME]" at bounding box center [684, 326] width 160 height 69
